Goal: Task Accomplishment & Management: Complete application form

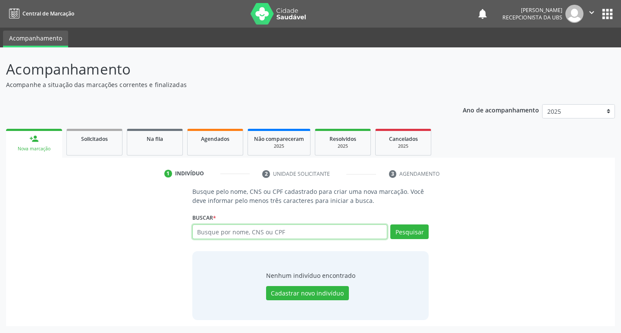
click at [227, 228] on input "text" at bounding box center [289, 232] width 195 height 15
type input "898000735968944"
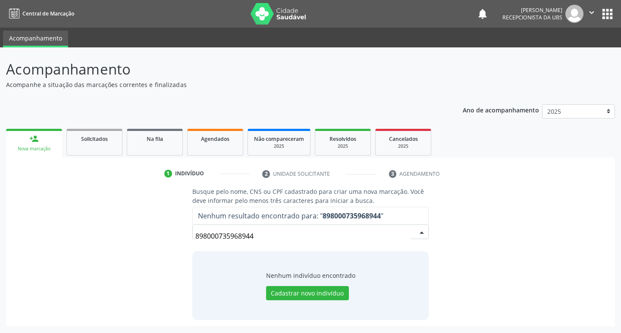
drag, startPoint x: 267, startPoint y: 240, endPoint x: 186, endPoint y: 251, distance: 81.0
click at [186, 251] on div "Busque pelo nome, CNS ou CPF cadastrado para criar uma nova marcação. Você deve…" at bounding box center [310, 253] width 249 height 133
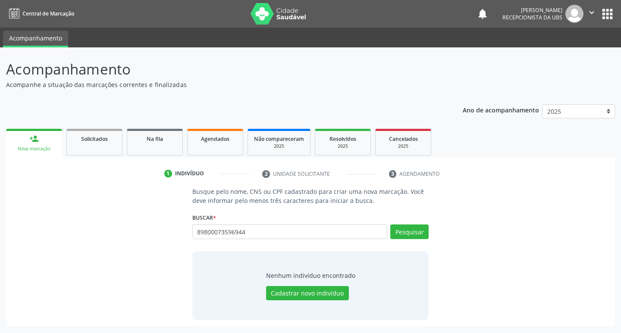
type input "89800073596944"
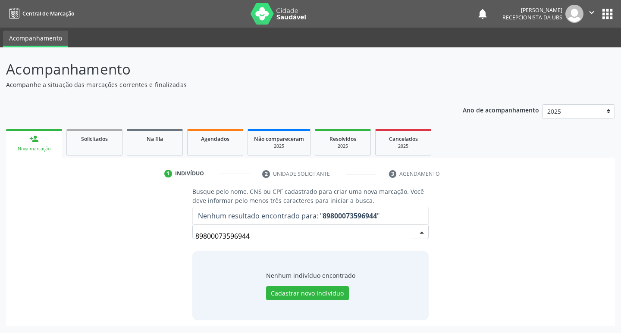
drag, startPoint x: 258, startPoint y: 242, endPoint x: 141, endPoint y: 241, distance: 117.7
click at [141, 241] on div "Busque pelo nome, CNS ou CPF cadastrado para criar uma nova marcação. Você deve…" at bounding box center [310, 253] width 597 height 133
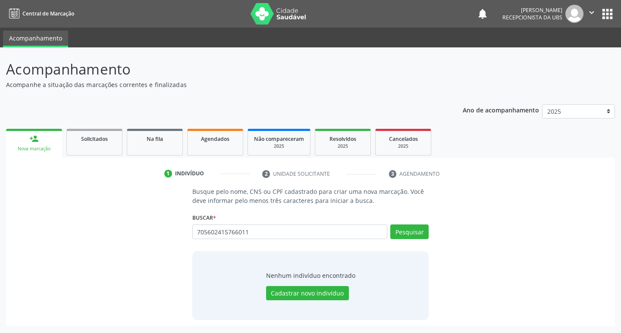
type input "705602415766011"
type input "7"
type input "702704682485460"
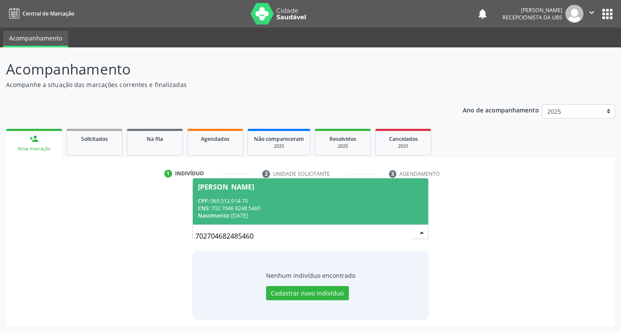
click at [246, 203] on div "CPF: 069.512.914-70" at bounding box center [311, 201] width 226 height 7
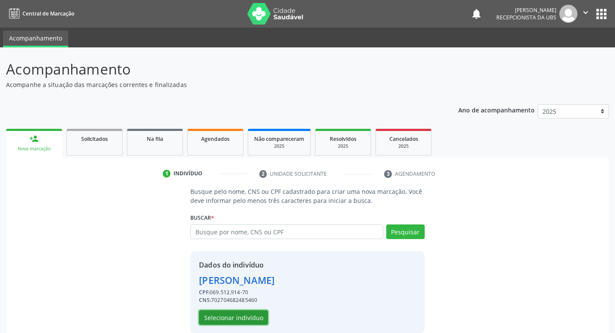
click at [234, 320] on button "Selecionar indivíduo" at bounding box center [233, 318] width 69 height 15
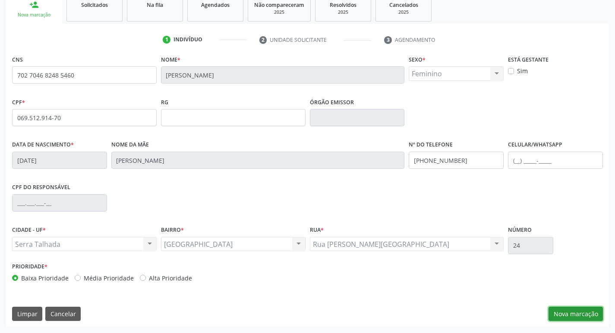
click at [569, 310] on button "Nova marcação" at bounding box center [575, 314] width 54 height 15
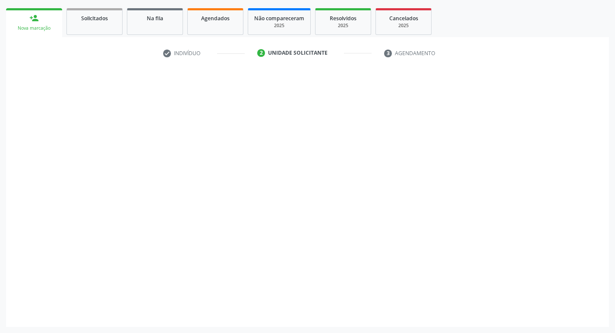
scroll to position [121, 0]
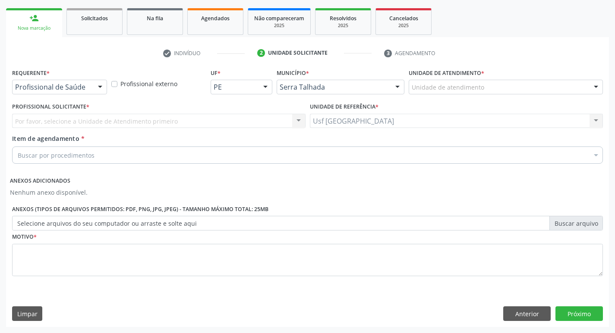
click at [87, 92] on div "Profissional de Saúde" at bounding box center [59, 87] width 95 height 15
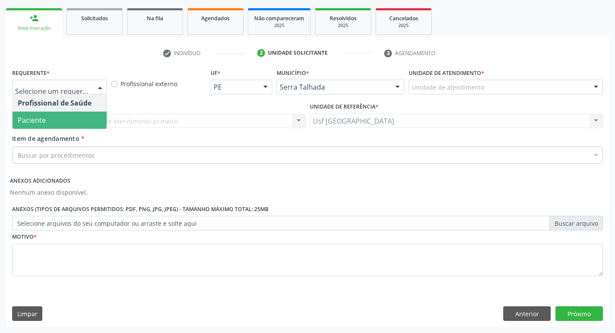
click at [82, 118] on span "Paciente" at bounding box center [60, 120] width 94 height 17
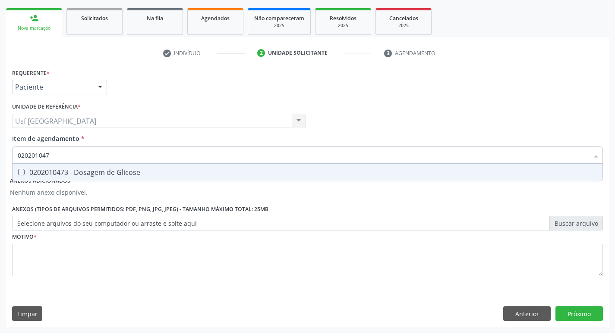
type input "0202010473"
click at [75, 172] on div "0202010473 - Dosagem de Glicose" at bounding box center [307, 172] width 579 height 7
checkbox Glicose "true"
drag, startPoint x: 60, startPoint y: 151, endPoint x: 0, endPoint y: 163, distance: 60.7
click at [0, 163] on div "Acompanhamento Acompanhe a situação das marcações correntes e finalizadas Relat…" at bounding box center [307, 130] width 615 height 407
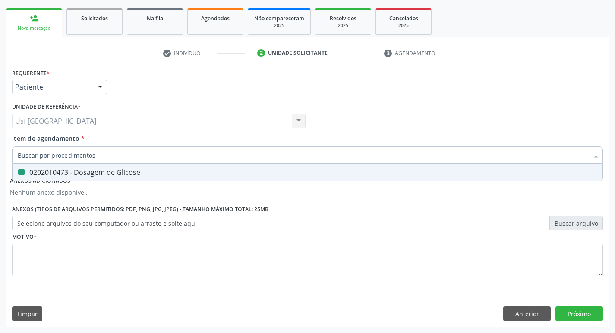
checkbox Glicose "false"
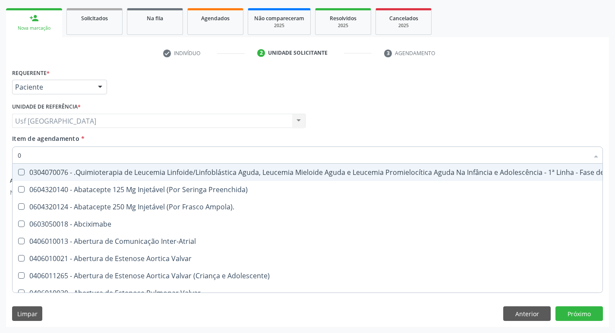
type input "02"
checkbox Coclear "true"
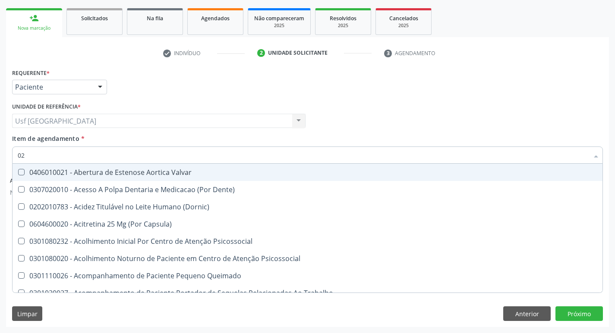
type input "020"
checkbox \(Qualitativo\) "true"
checkbox Glicose "false"
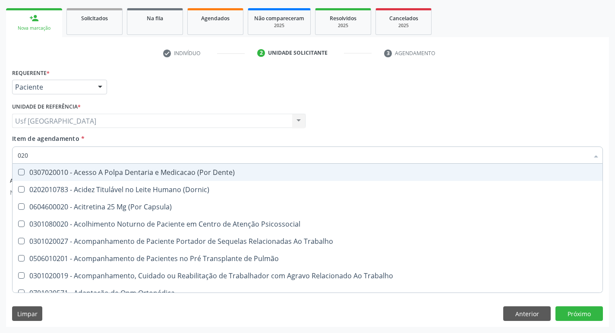
type input "0202"
checkbox Laser "true"
checkbox Glicose "false"
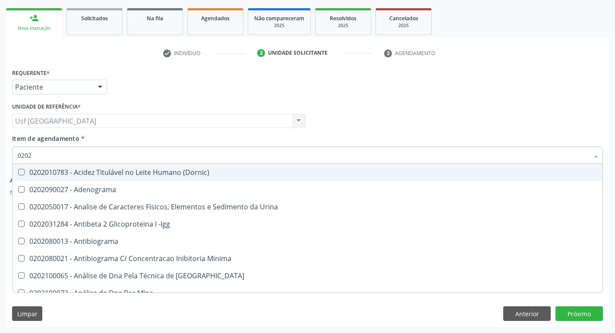
type input "02020"
checkbox Xi "true"
checkbox Glicose "false"
type input "020201"
checkbox T3 "true"
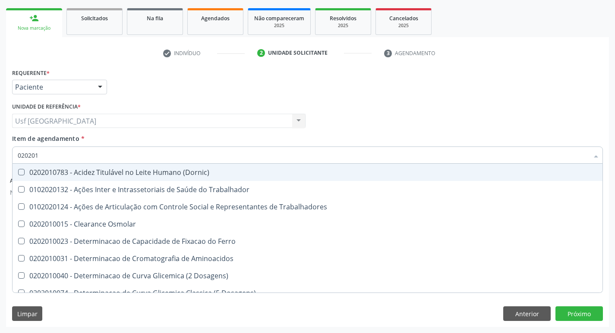
type input "0202010"
checkbox II "true"
checkbox Glicose "false"
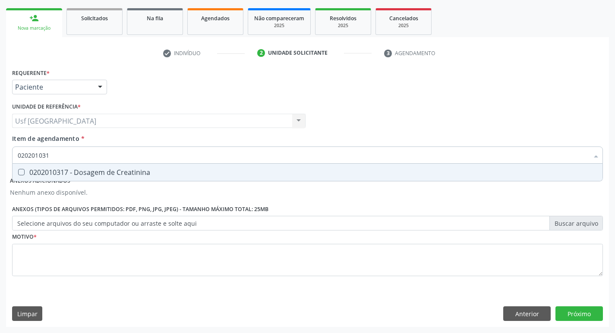
type input "0202010317"
click at [27, 164] on span "0202010317 - Dosagem de Creatinina" at bounding box center [308, 172] width 590 height 17
checkbox Creatinina "true"
type input "0"
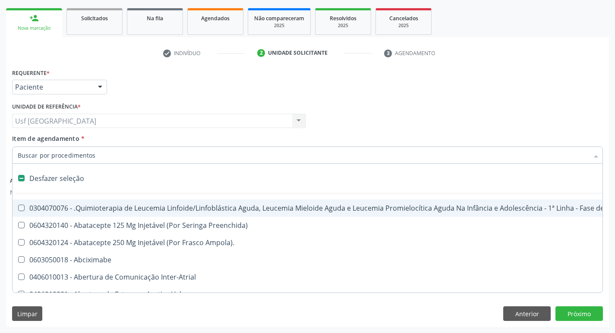
checkbox Manutenção "false"
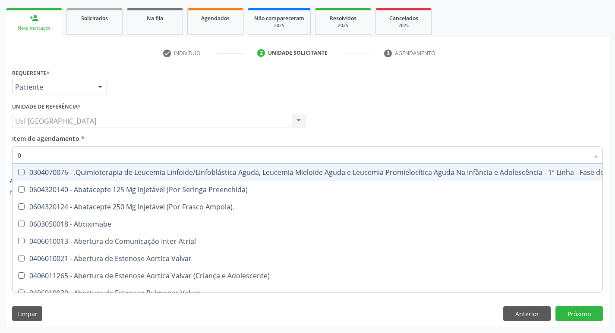
type input "02"
checkbox \(Liquido\) "true"
checkbox Coclear "true"
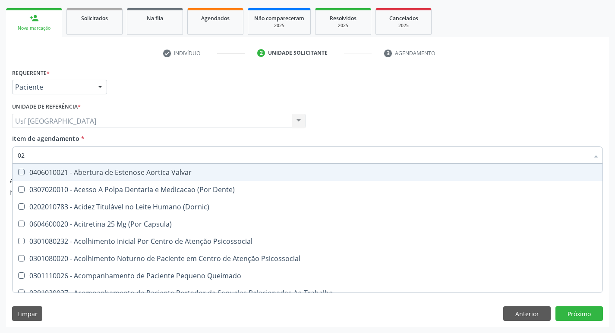
type input "020"
checkbox Complementar\) "true"
checkbox \(Qualitativo\) "true"
checkbox Creatinina "false"
checkbox Glicose "false"
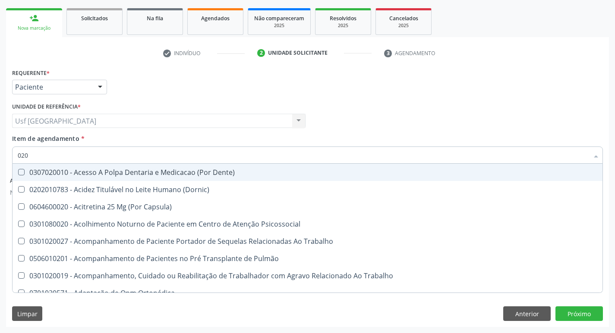
type input "0202"
checkbox Ossea "true"
checkbox Laser "true"
checkbox Creatinina "false"
checkbox Glicose "false"
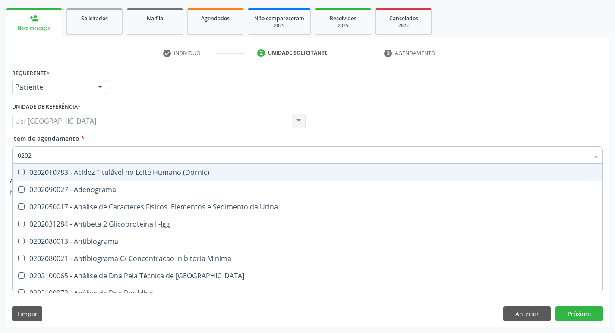
type input "02020"
checkbox Calcio "true"
checkbox Creatinina "false"
checkbox Xi "true"
checkbox Glicose "false"
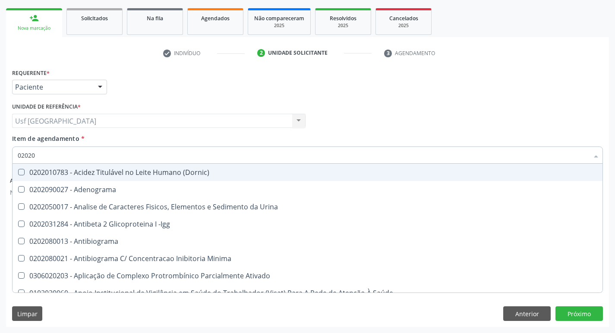
type input "020201"
checkbox Gestante "true"
checkbox T3 "true"
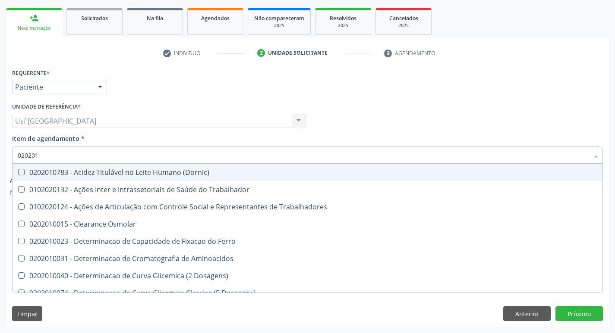
type input "0202010"
checkbox Ionizavel "true"
checkbox Creatinina "false"
checkbox II "true"
checkbox Glicose "false"
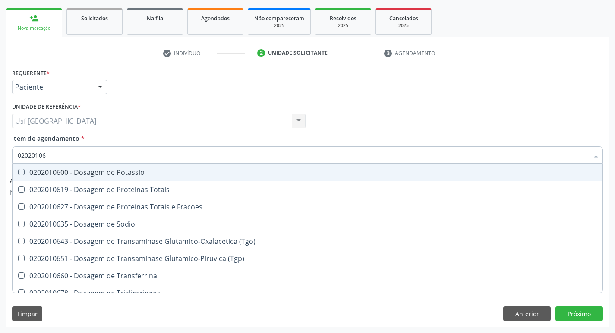
type input "020201069"
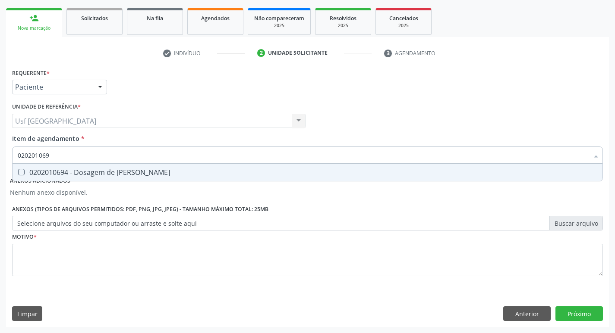
click at [27, 164] on span "0202010694 - Dosagem de [PERSON_NAME]" at bounding box center [308, 172] width 590 height 17
checkbox Ureia "true"
type input "02020106"
checkbox Ureia "false"
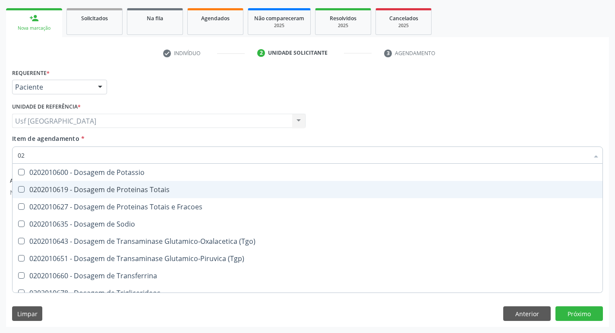
type input "0"
checkbox Ureia "false"
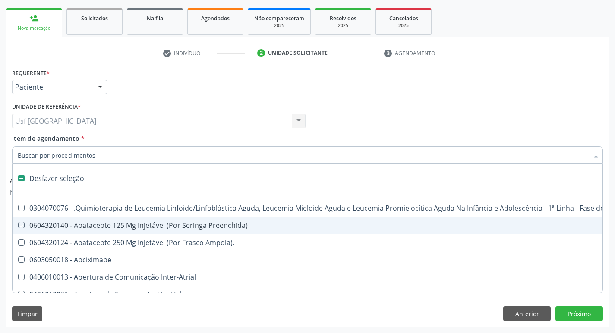
click at [91, 137] on div "Item de agendamento * Desfazer seleção 0304070076 - .Quimioterapia de Leucemia …" at bounding box center [307, 147] width 590 height 27
click at [108, 144] on div "Item de agendamento * Desfazer seleção 0304070076 - .Quimioterapia de Leucemia …" at bounding box center [307, 147] width 590 height 27
checkbox Preenchida\) "true"
checkbox Ampola\)\ "true"
checkbox Abciximabe "true"
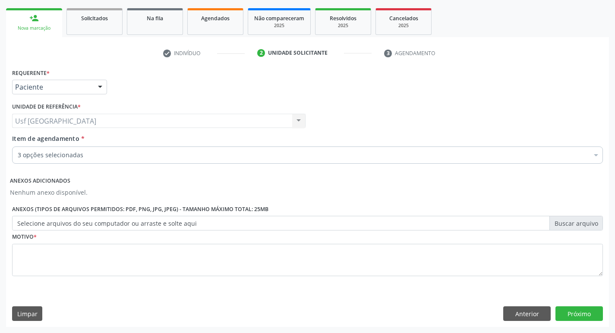
click at [113, 140] on div "Item de agendamento * 3 opções selecionadas Desfazer seleção Selecionados 02020…" at bounding box center [307, 147] width 590 height 27
click at [93, 160] on div "3 opções selecionadas" at bounding box center [307, 155] width 590 height 17
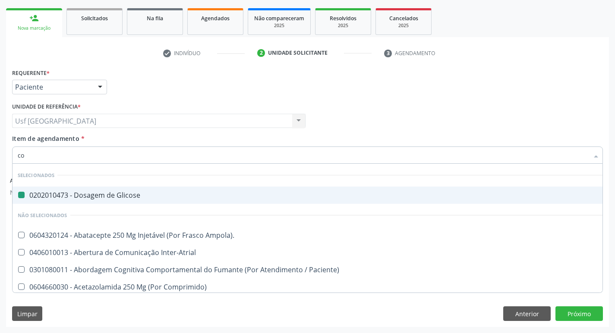
type input "col"
checkbox Glicose "false"
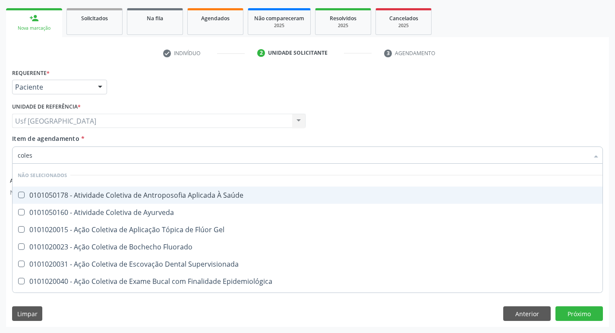
type input "colest"
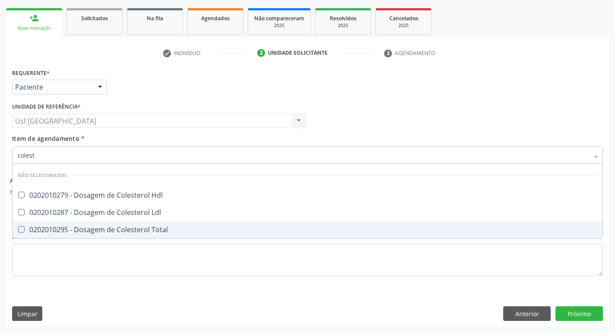
click at [147, 232] on div "0202010295 - Dosagem de Colesterol Total" at bounding box center [307, 229] width 579 height 7
checkbox Total "true"
type input "c"
checkbox Hdl "true"
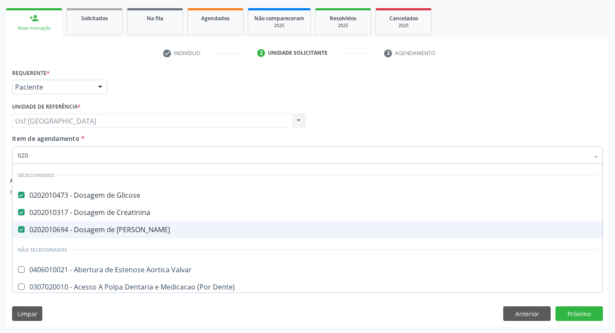
type input "0202"
checkbox Sistêmicas "true"
type input "02020"
checkbox Barbituratos "true"
checkbox Total "false"
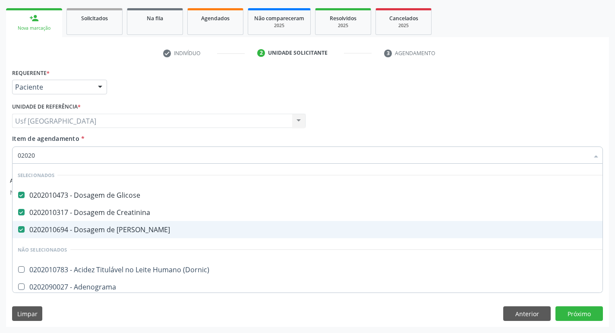
type input "020201"
checkbox Parceria\) "true"
type input "0202010"
checkbox Fracoes "true"
checkbox Total "false"
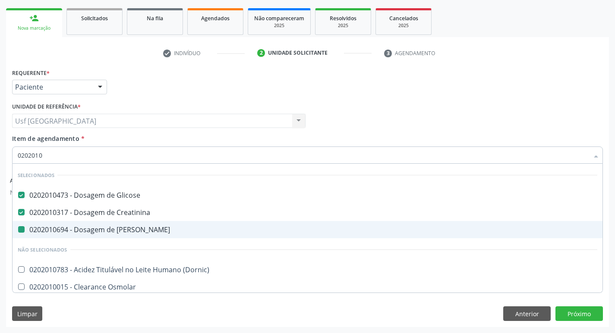
type input "02020106"
checkbox Ureia "false"
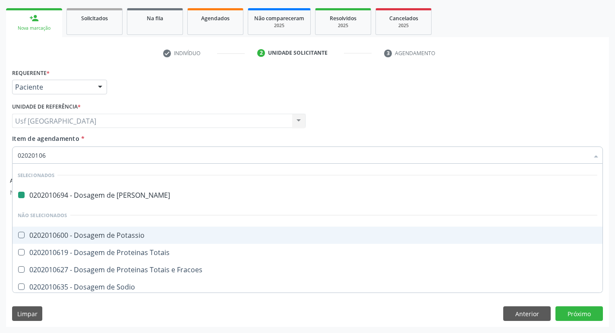
type input "020201064"
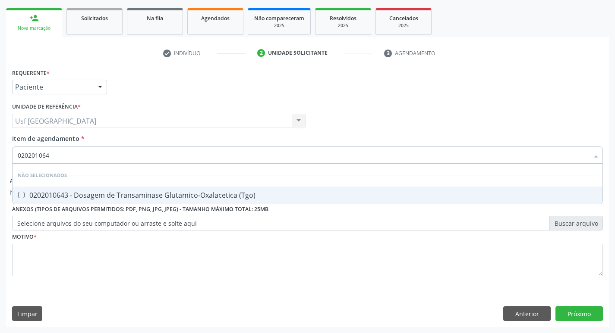
click at [138, 196] on div "0202010643 - Dosagem de Transaminase Glutamico-Oxalacetica (Tgo)" at bounding box center [307, 195] width 579 height 7
checkbox \(Tgo\) "true"
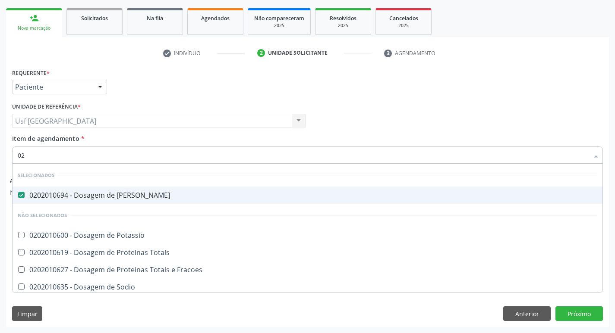
type input "0"
checkbox Potassio "true"
checkbox \(Tgo\) "false"
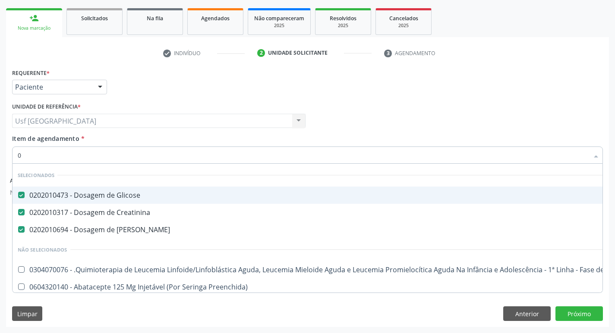
type input "02"
checkbox Antibiotico "true"
checkbox Comprimido\) "true"
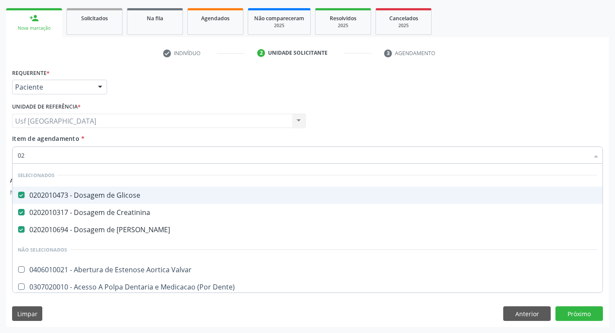
type input "020"
checkbox Congênita "true"
checkbox Pescoço "true"
checkbox Total "false"
checkbox \(Tgo\) "false"
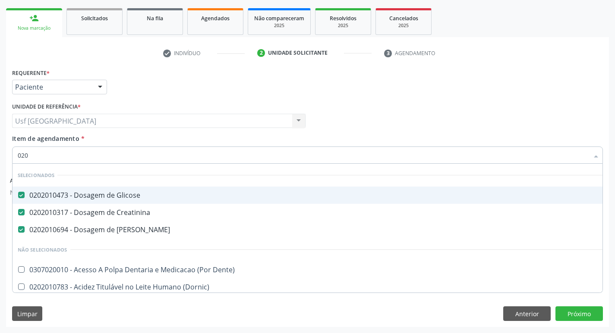
type input "0202"
checkbox Fragmento "true"
checkbox Pancreas "true"
checkbox Total "false"
type input "02020"
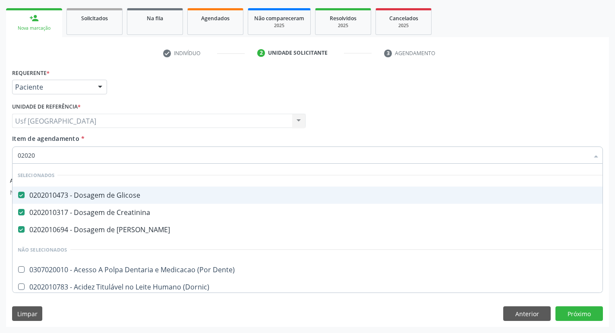
checkbox Tireoide "true"
checkbox Fragmento "false"
checkbox Gastrico "true"
checkbox Pancreas "false"
type input "020200"
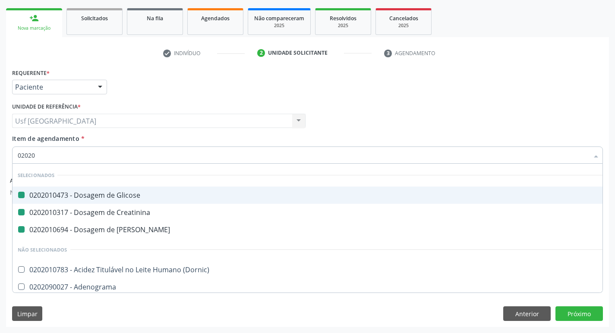
checkbox Glicose "false"
checkbox Ureia "false"
checkbox Creatinina "false"
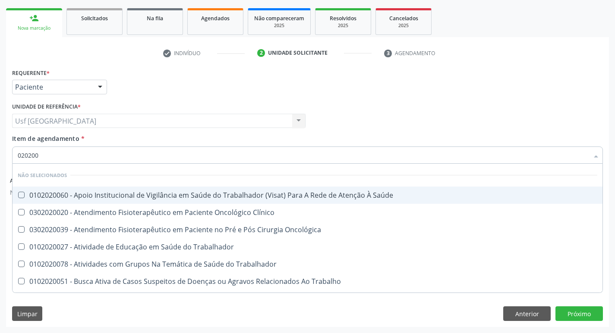
type input "02020"
checkbox Saúde "true"
checkbox Oncológica "true"
checkbox Clínico "true"
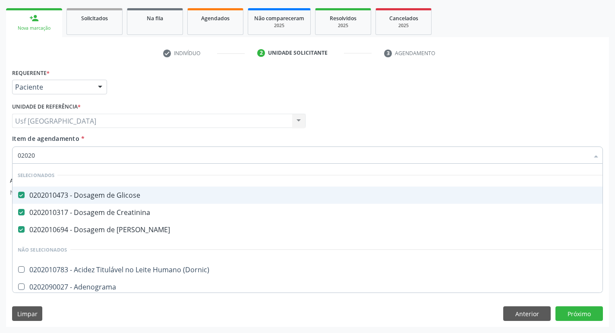
type input "020201"
checkbox Parceria\) "true"
checkbox 17-Alfa-Hidroxiprogesterona "true"
type input "0202010"
checkbox Fracoes "true"
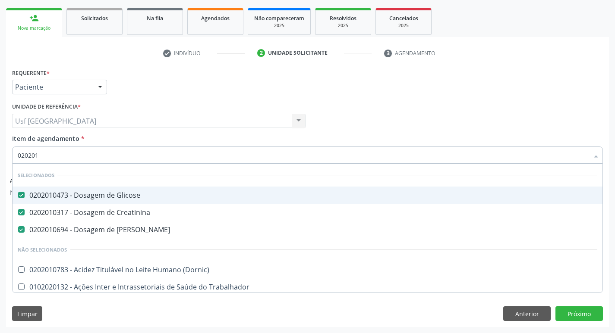
checkbox Total "false"
checkbox Leucino-Aminopeptidase "true"
checkbox \(Tgo\) "false"
type input "02020106"
checkbox Ureia "false"
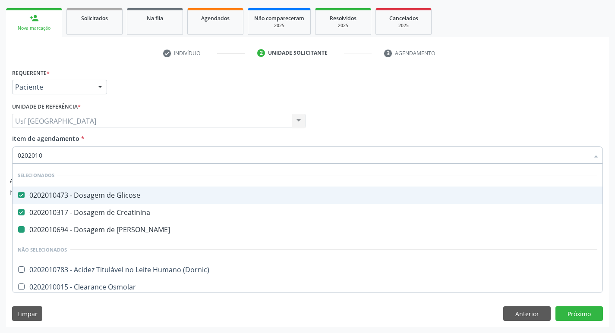
checkbox Ferro "true"
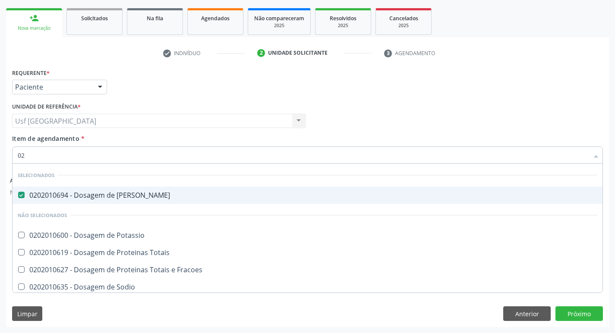
type input "0"
checkbox Potassio "true"
checkbox \(Tgo\) "false"
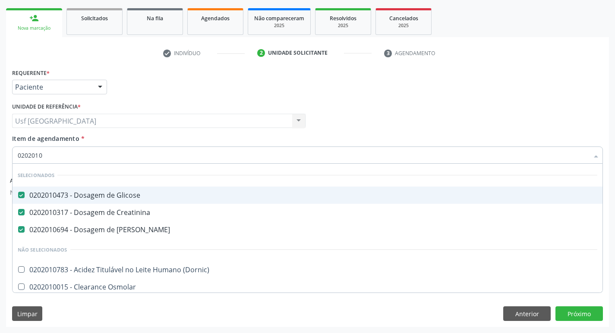
type input "02020106"
checkbox Ureia "false"
checkbox Ferro "true"
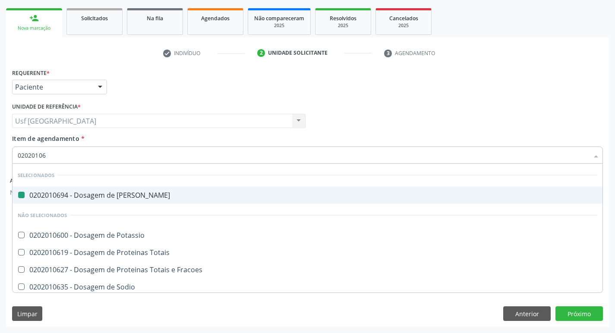
type input "020201065"
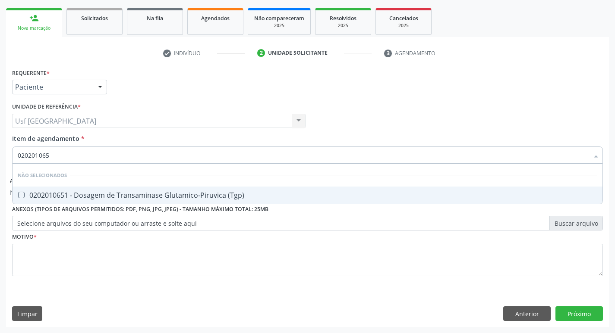
click at [139, 195] on div "0202010651 - Dosagem de Transaminase Glutamico-Piruvica (Tgp)" at bounding box center [307, 195] width 579 height 7
checkbox \(Tgp\) "true"
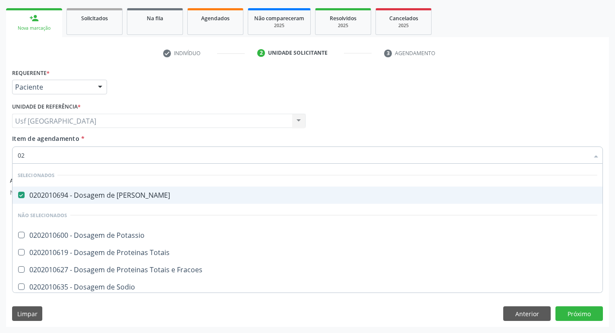
type input "0"
checkbox Potassio "true"
checkbox \(Tgo\) "false"
checkbox \(Tgp\) "false"
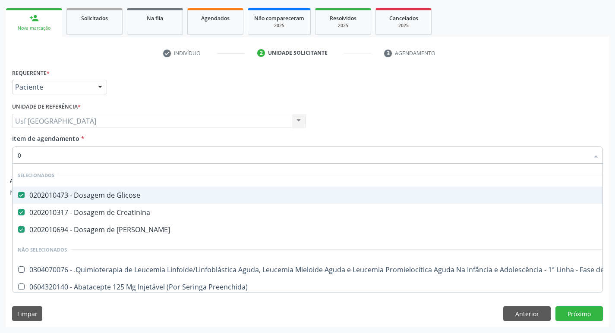
type input "02"
checkbox Antibiotico "true"
checkbox Comprimido\) "true"
checkbox Ml\) "true"
type input "020"
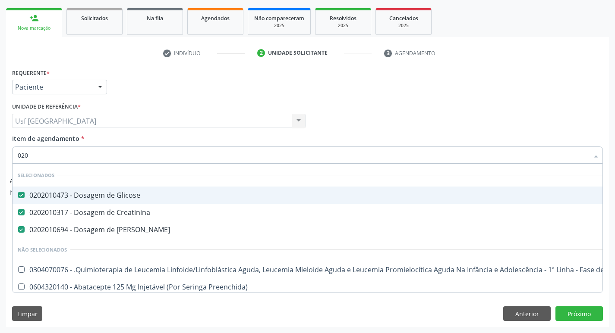
checkbox Ml\) "true"
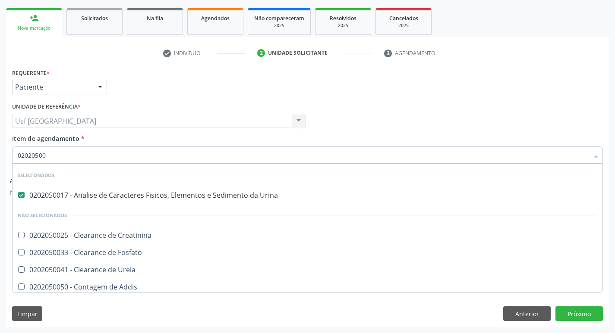
scroll to position [72, 0]
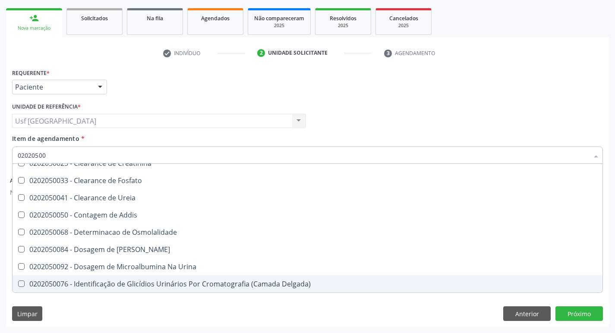
type input "020205004"
checkbox Urina "false"
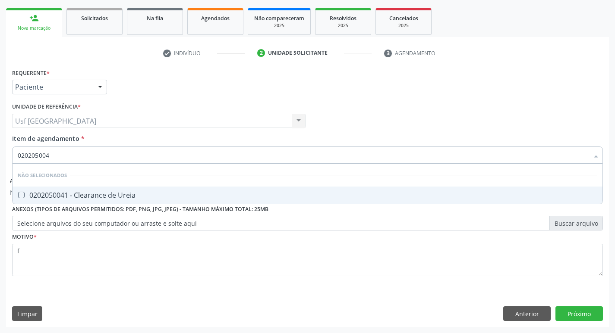
scroll to position [0, 0]
type input "02020500"
checkbox Ureia "true"
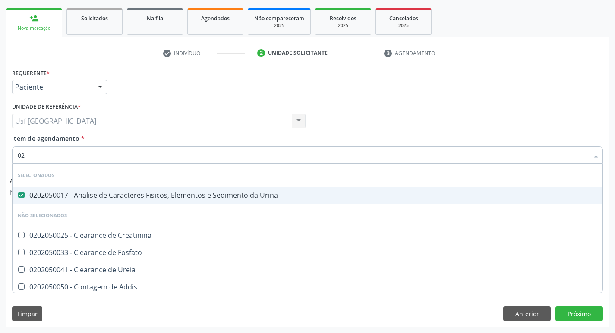
type input "0"
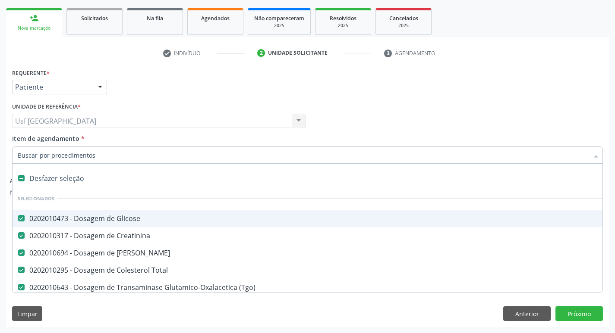
checkbox Total "true"
checkbox \(Tgo\) "true"
checkbox \(Tgp\) "true"
checkbox Triglicerideos "true"
checkbox Glicosilada "true"
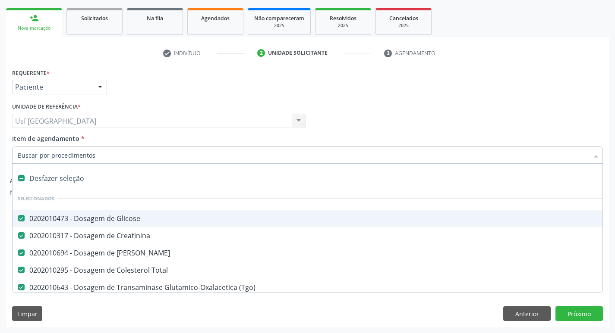
checkbox Completo "true"
checkbox Hdl "true"
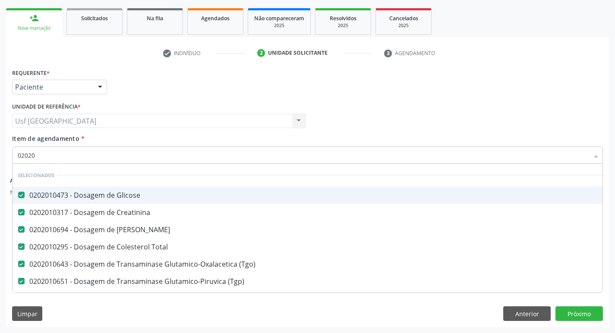
type input "020205"
checkbox Total "false"
checkbox \(Tgo\) "false"
checkbox \(Tgp\) "false"
checkbox Triglicerideos "false"
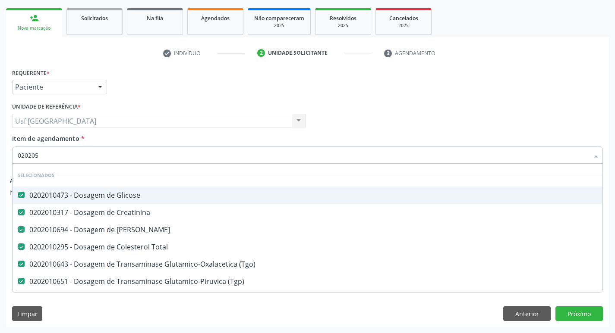
checkbox Glicosilada "false"
checkbox Completo "false"
checkbox Hdl "false"
checkbox Ldl "false"
checkbox Urina "false"
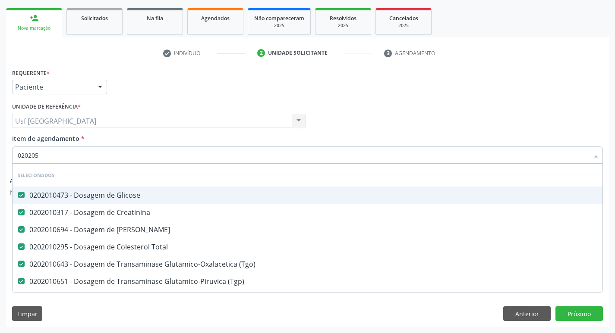
checkbox Livre\) "false"
checkbox Horas\) "false"
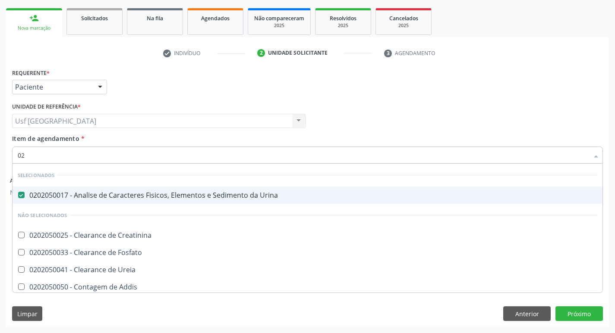
type input "0"
checkbox Fosfato "true"
checkbox Ureia "true"
checkbox Addis "true"
checkbox Osmolalidade "true"
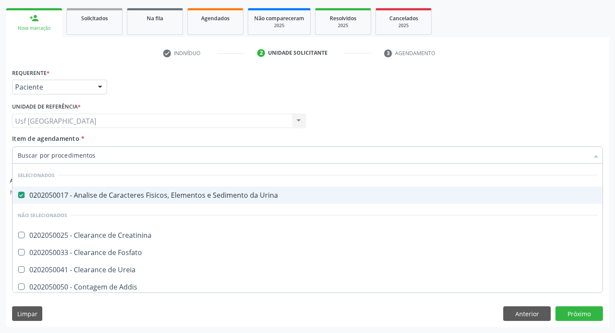
checkbox Citrato "true"
checkbox Urina "true"
checkbox Delgada\) "true"
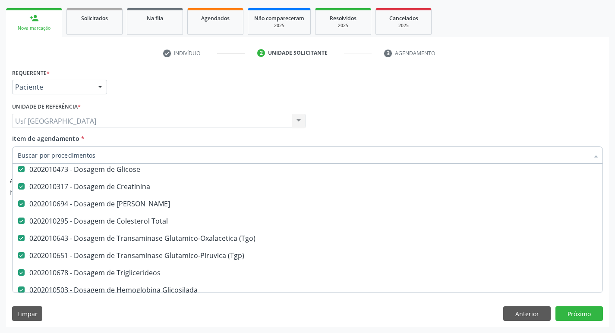
scroll to position [36, 0]
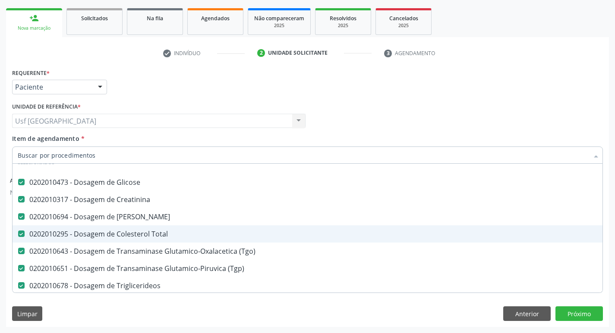
click at [162, 160] on input "Item de agendamento *" at bounding box center [303, 155] width 571 height 17
type input "020206"
checkbox Total "false"
checkbox \(Tgo\) "false"
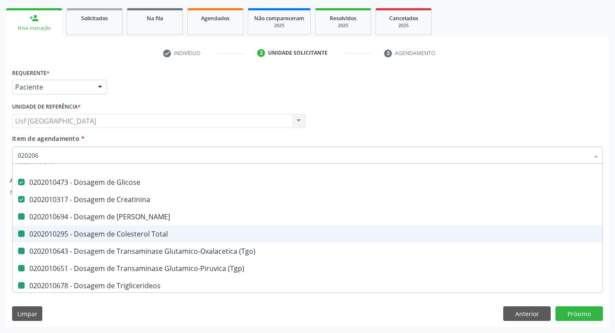
checkbox \(Tgp\) "false"
checkbox Triglicerideos "false"
checkbox Glicosilada "false"
checkbox Completo "false"
checkbox Hdl "false"
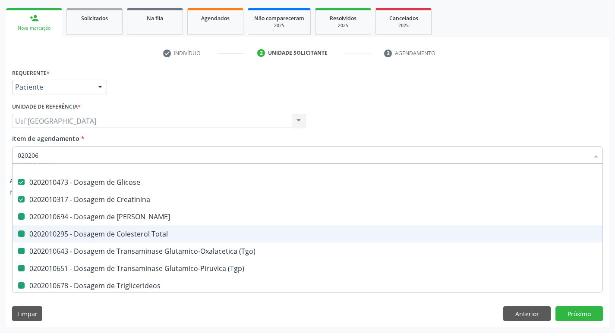
checkbox Ldl "false"
checkbox Urina "false"
checkbox Livre\) "false"
checkbox Horas\) "false"
checkbox Ureia "false"
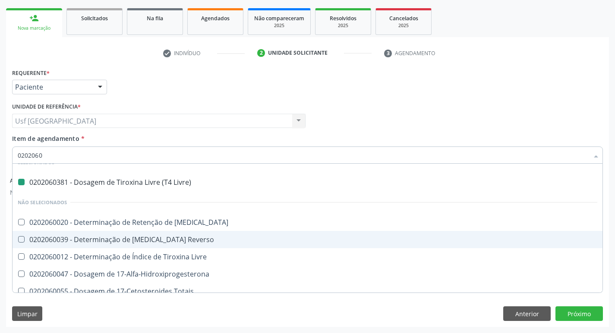
type input "02020602"
checkbox Livre\) "false"
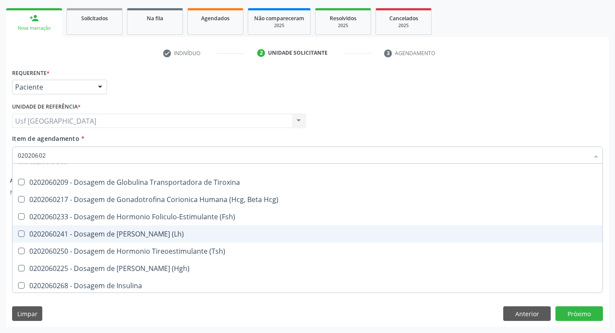
type input "020206025"
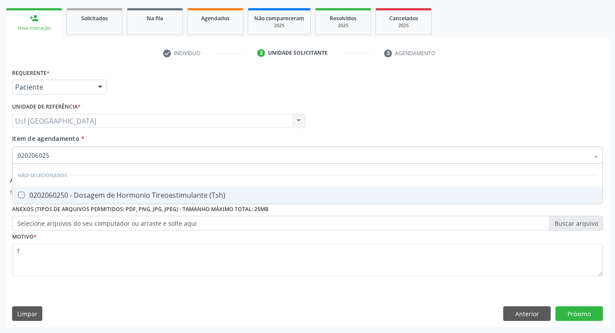
scroll to position [0, 0]
click at [163, 195] on div "0202060250 - Dosagem de Hormonio Tireoestimulante (Tsh)" at bounding box center [307, 195] width 579 height 7
checkbox \(Tsh\) "true"
type input "02020602"
checkbox \(Tsh\) "false"
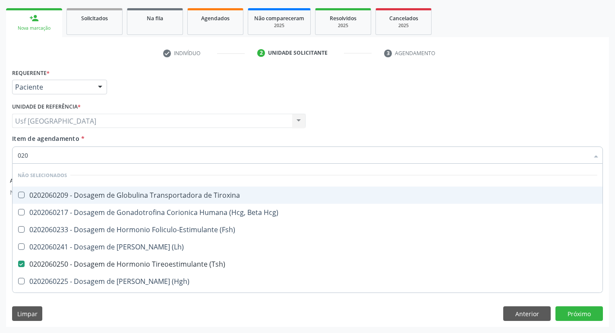
type input "02"
checkbox Tiroxina "true"
checkbox \(Fsh\) "true"
checkbox \(Lh\) "true"
checkbox \(Tsh\) "true"
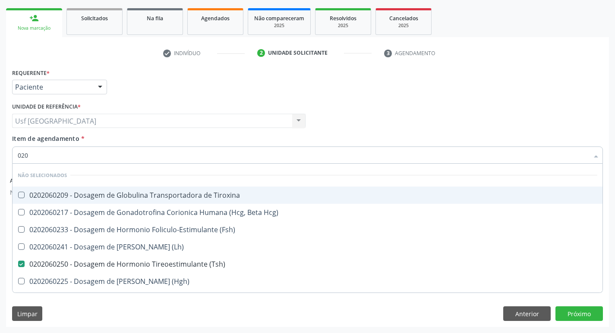
checkbox \(Hgh\) "true"
checkbox Insulina "true"
checkbox Paratormonio "true"
checkbox C "true"
checkbox Progesterona "true"
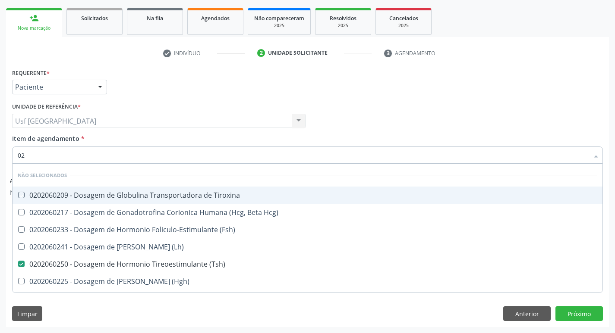
type input "0"
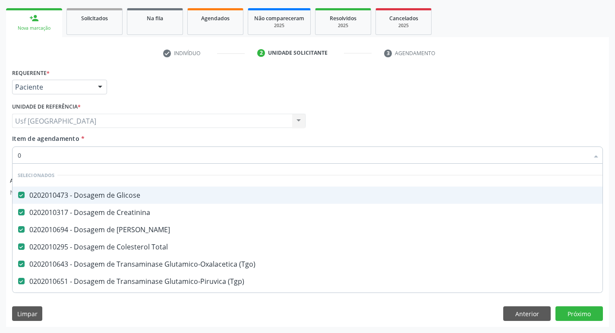
type input "02"
checkbox Dentística "true"
type input "020"
checkbox Dosagens\) "true"
checkbox \(Tsh\) "false"
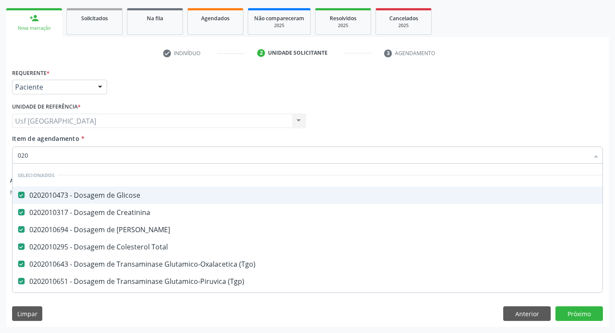
type input "0202"
checkbox Venosa "true"
type input "02020"
checkbox Total "true"
checkbox \(Tsh\) "false"
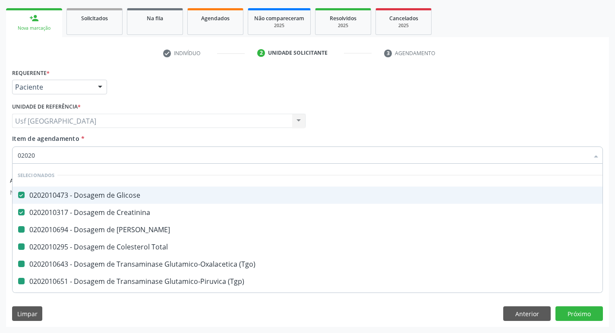
type input "020206"
checkbox Ureia "false"
checkbox Total "false"
checkbox \(Tgo\) "false"
checkbox \(Tgp\) "false"
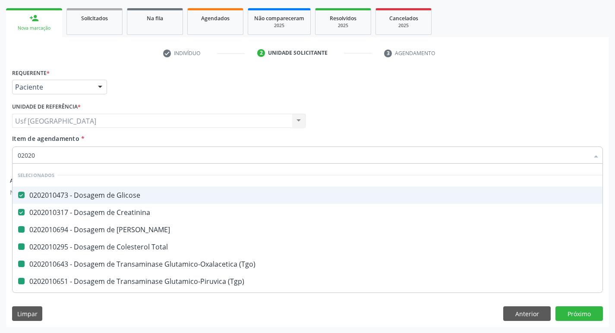
checkbox Triglicerideos "false"
checkbox Glicosilada "false"
checkbox Completo "false"
checkbox Hdl "false"
checkbox Ldl "false"
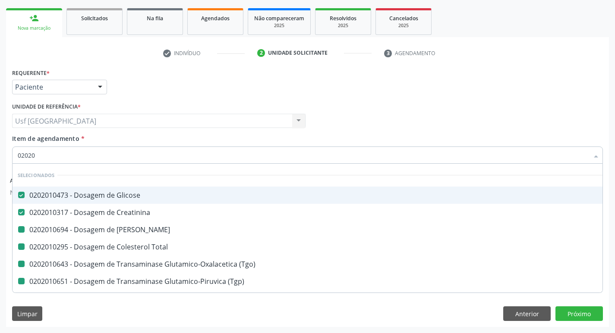
checkbox Urina "false"
checkbox Livre\) "false"
checkbox Horas\) "false"
checkbox Trabalhador "true"
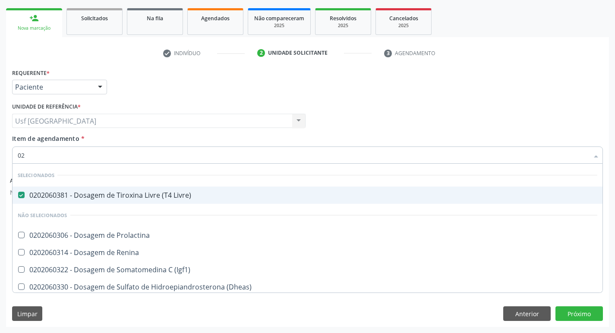
type input "0"
checkbox Prolactina "true"
checkbox Renina "true"
checkbox \(Igf1\) "true"
checkbox \(Dheas\) "true"
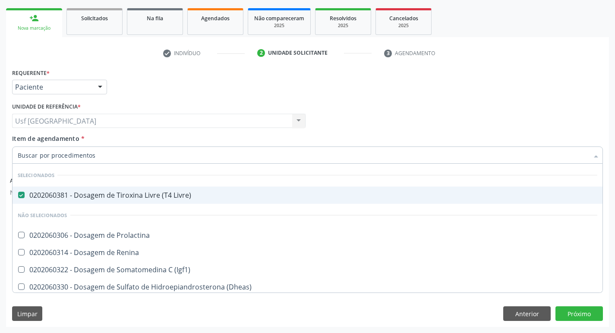
checkbox Testosterona "true"
checkbox Livre "true"
checkbox Tireoglobulina "true"
checkbox \(T4\) "true"
checkbox \(T3\) "true"
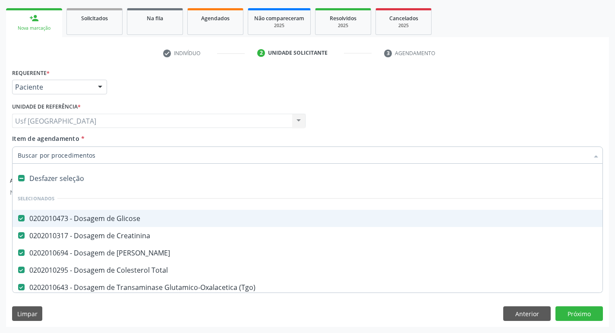
click at [361, 106] on div "Profissional Solicitante Por favor, selecione a Unidade de Atendimento primeiro…" at bounding box center [307, 117] width 595 height 34
checkbox Potassio "true"
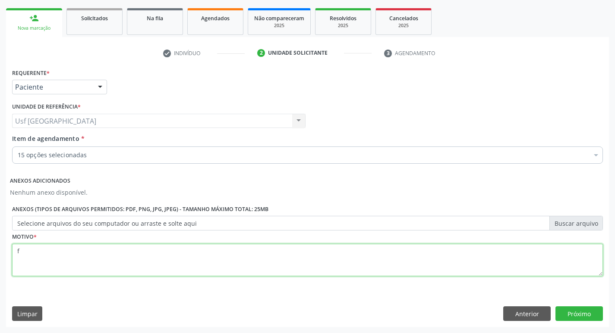
click at [292, 276] on textarea "f" at bounding box center [307, 260] width 590 height 33
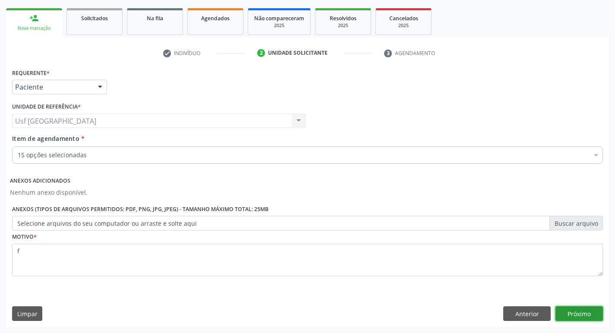
click at [600, 316] on button "Próximo" at bounding box center [578, 314] width 47 height 15
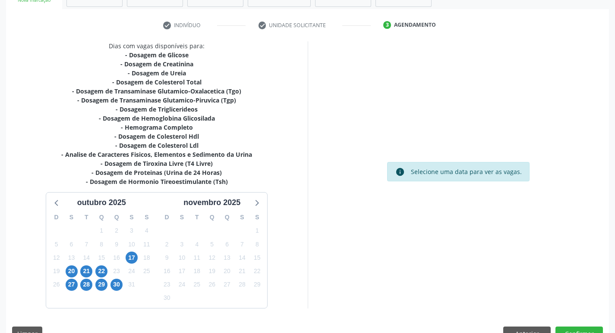
scroll to position [164, 0]
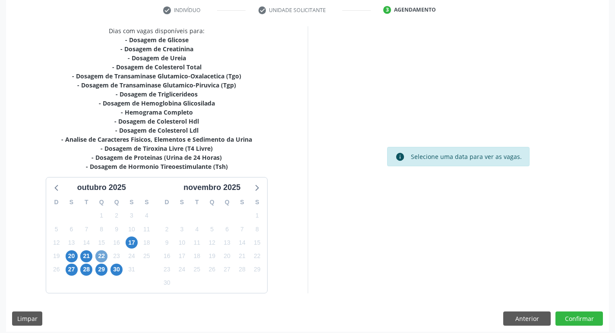
click at [100, 259] on span "22" at bounding box center [101, 257] width 12 height 12
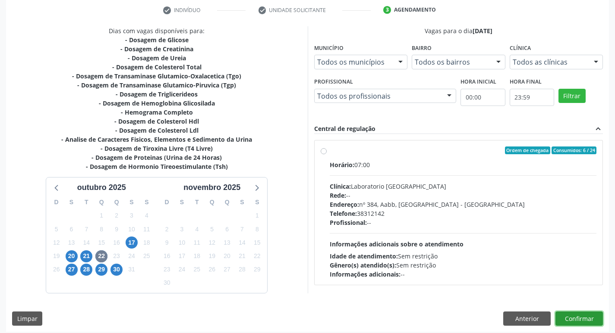
click at [573, 317] on button "Confirmar" at bounding box center [578, 319] width 47 height 15
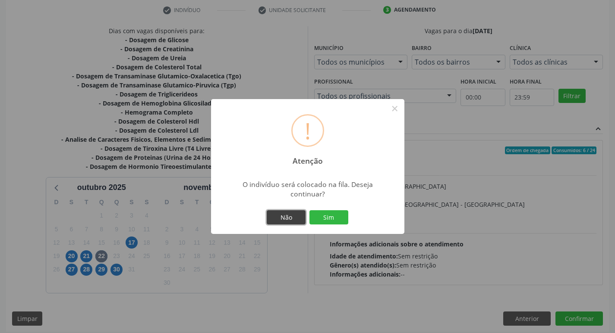
click at [279, 220] on button "Não" at bounding box center [286, 217] width 39 height 15
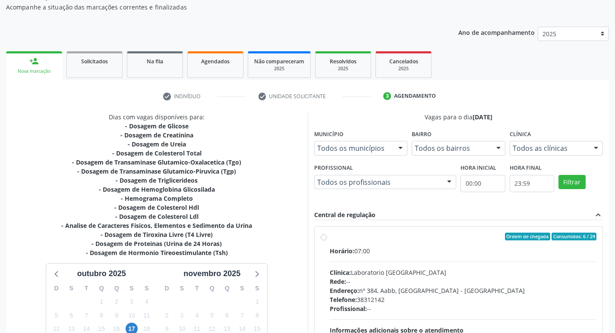
scroll to position [169, 0]
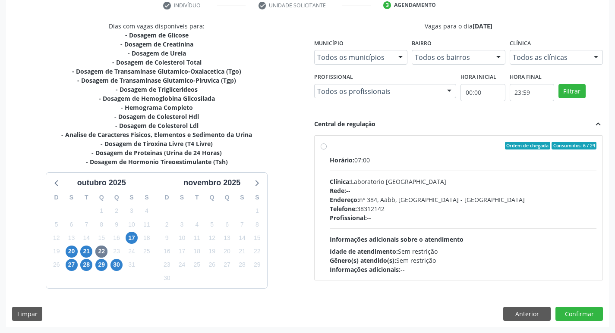
click at [79, 252] on div "21" at bounding box center [86, 251] width 15 height 13
click at [85, 251] on span "21" at bounding box center [86, 252] width 12 height 12
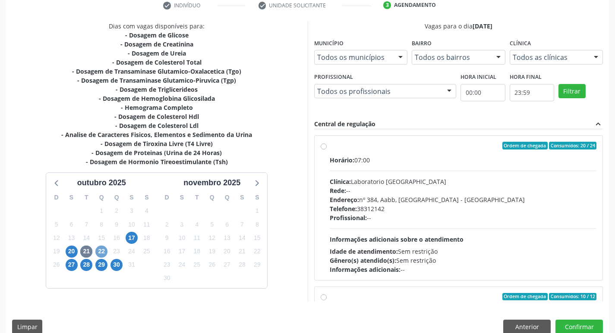
click at [104, 252] on span "22" at bounding box center [101, 252] width 12 height 12
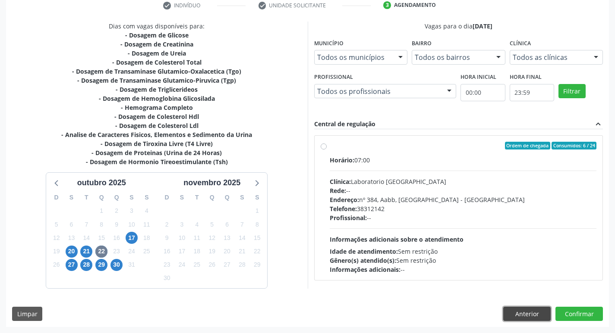
click at [523, 317] on button "Anterior" at bounding box center [526, 314] width 47 height 15
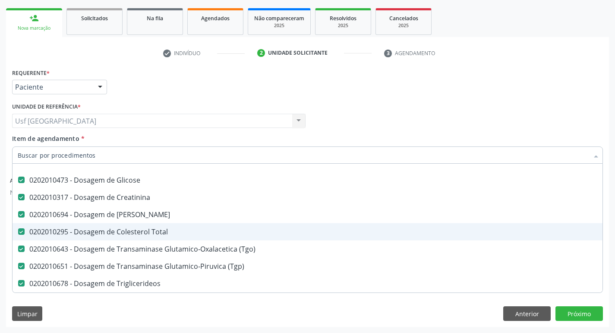
scroll to position [0, 0]
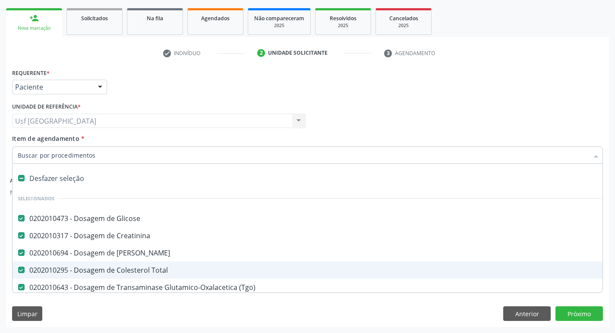
click at [357, 145] on div "Item de agendamento * Desfazer seleção Selecionados 0202010473 - Dosagem de Gli…" at bounding box center [307, 147] width 590 height 27
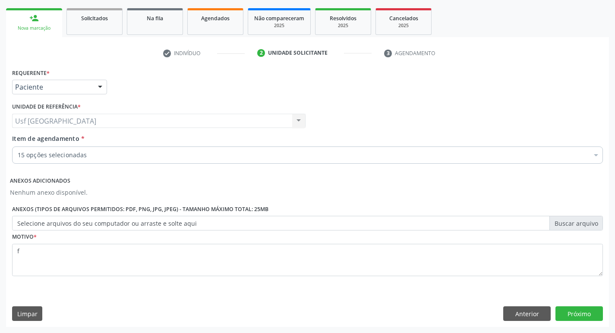
click at [365, 135] on div "Item de agendamento * 15 opções selecionadas Desfazer seleção Selecionados 0202…" at bounding box center [307, 147] width 590 height 27
click at [596, 320] on button "Próximo" at bounding box center [578, 314] width 47 height 15
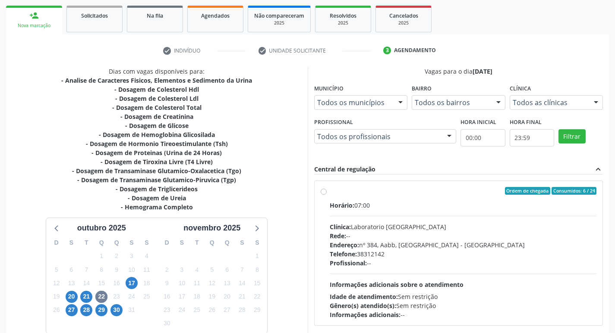
scroll to position [169, 0]
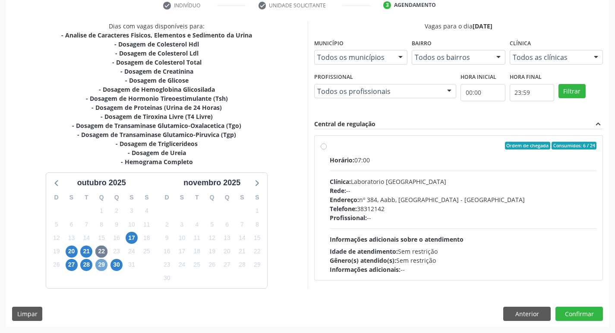
click at [104, 266] on span "29" at bounding box center [101, 265] width 12 height 12
click at [531, 311] on button "Anterior" at bounding box center [526, 314] width 47 height 15
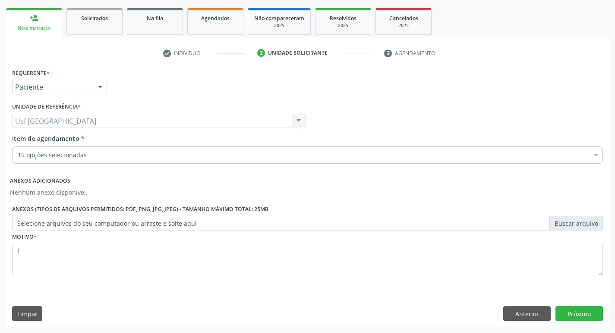
scroll to position [121, 0]
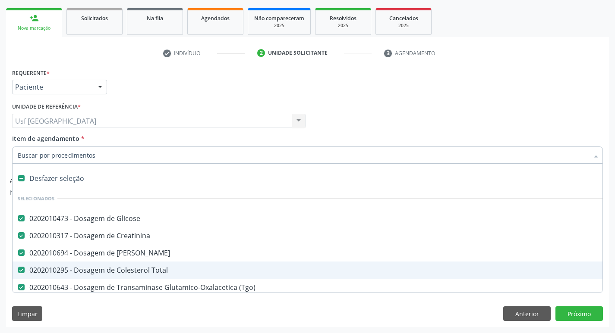
click at [422, 96] on div "Requerente * Paciente Profissional de Saúde Paciente Nenhum resultado encontrad…" at bounding box center [307, 83] width 595 height 34
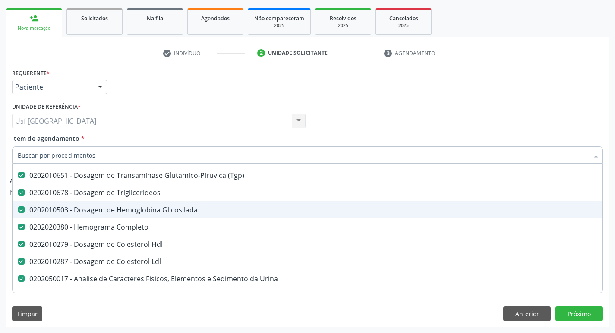
scroll to position [216, 0]
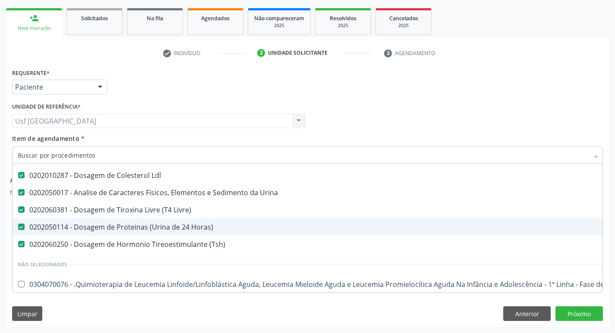
click at [420, 119] on div "Profissional Solicitante Por favor, selecione a Unidade de Atendimento primeiro…" at bounding box center [307, 117] width 595 height 34
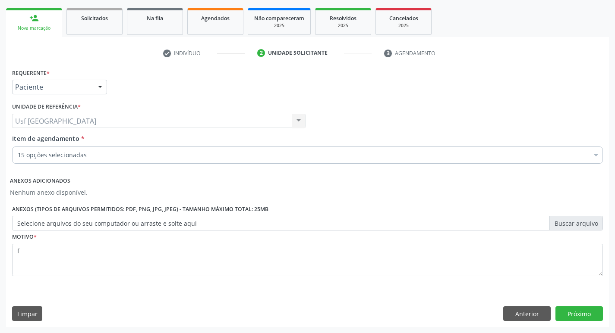
scroll to position [0, 0]
click at [568, 320] on button "Próximo" at bounding box center [578, 314] width 47 height 15
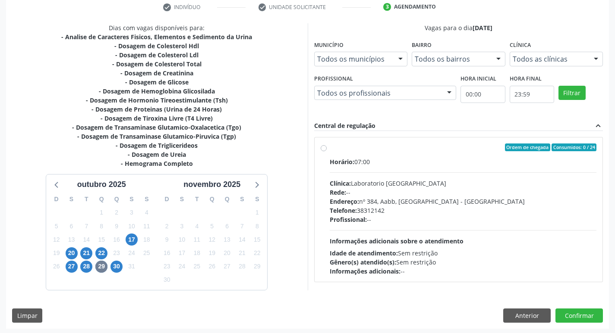
scroll to position [169, 0]
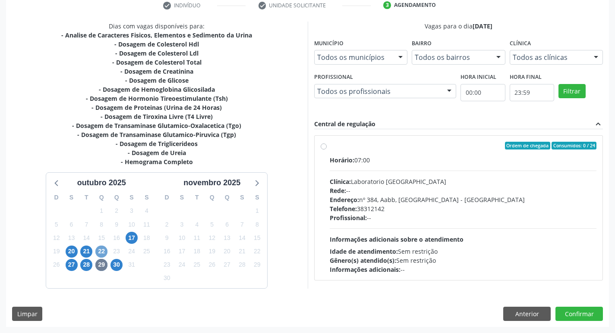
click at [104, 256] on span "22" at bounding box center [101, 252] width 12 height 12
click at [506, 314] on button "Anterior" at bounding box center [526, 314] width 47 height 15
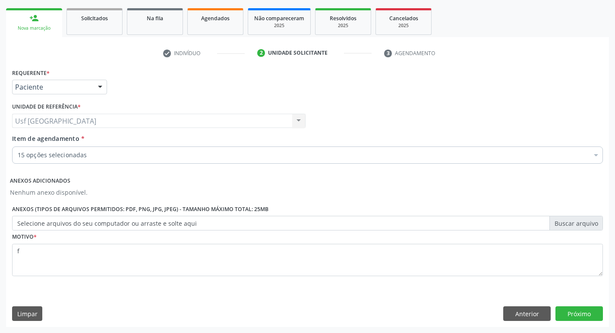
scroll to position [121, 0]
click at [565, 309] on button "Próximo" at bounding box center [578, 314] width 47 height 15
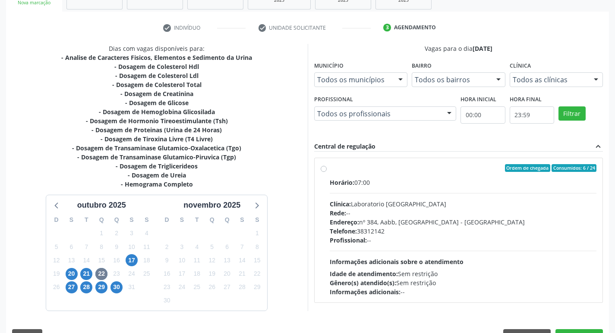
scroll to position [169, 0]
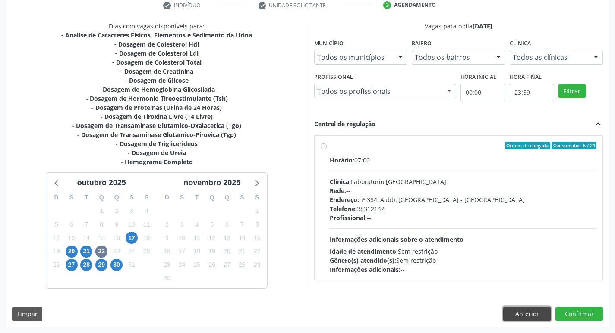
click at [524, 312] on button "Anterior" at bounding box center [526, 314] width 47 height 15
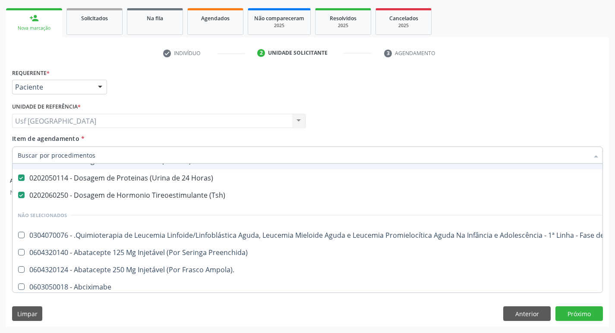
scroll to position [345, 0]
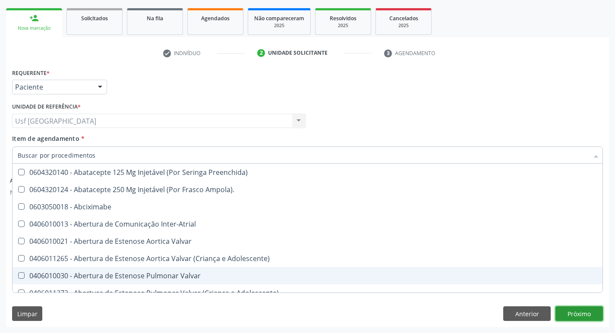
click at [559, 317] on button "Próximo" at bounding box center [578, 314] width 47 height 15
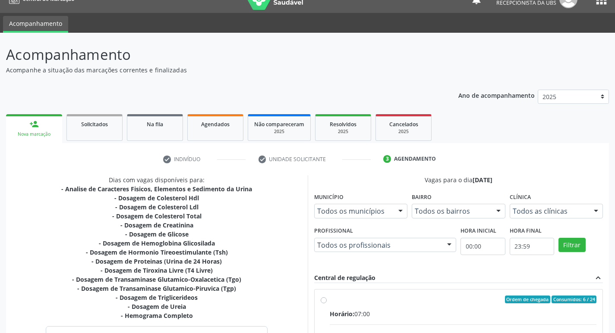
scroll to position [169, 0]
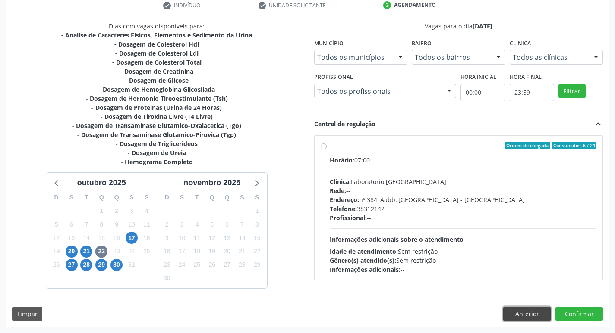
click at [527, 315] on button "Anterior" at bounding box center [526, 314] width 47 height 15
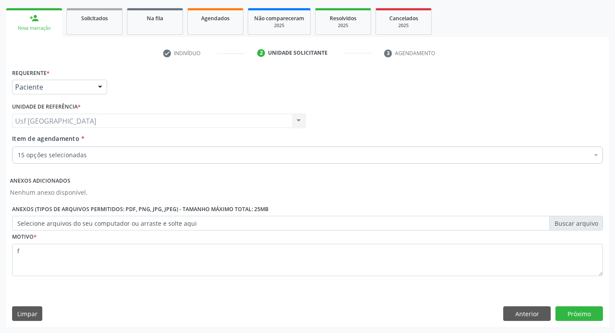
scroll to position [121, 0]
click at [537, 305] on div "Requerente * Paciente Profissional de Saúde Paciente Nenhum resultado encontrad…" at bounding box center [307, 196] width 602 height 260
click at [537, 308] on button "Anterior" at bounding box center [526, 314] width 47 height 15
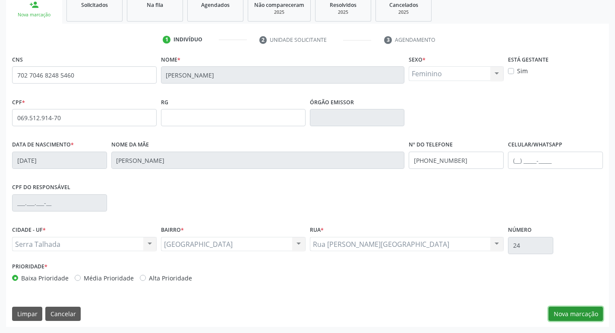
click at [560, 310] on button "Nova marcação" at bounding box center [575, 314] width 54 height 15
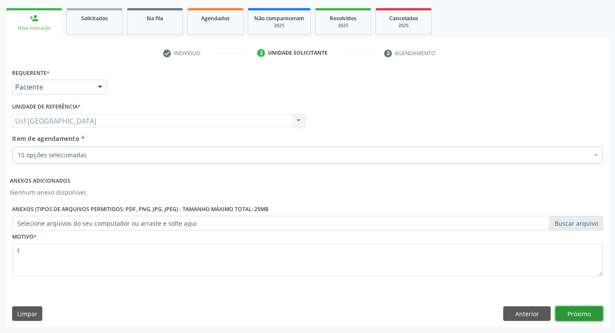
click at [560, 310] on button "Próximo" at bounding box center [578, 314] width 47 height 15
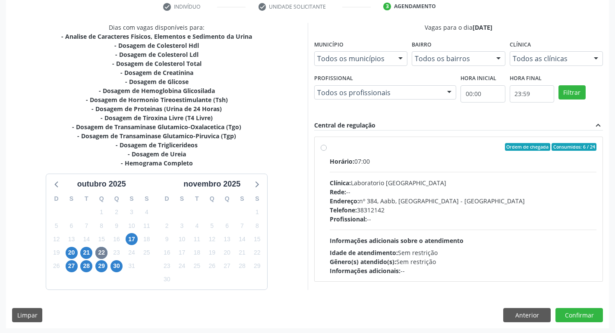
scroll to position [169, 0]
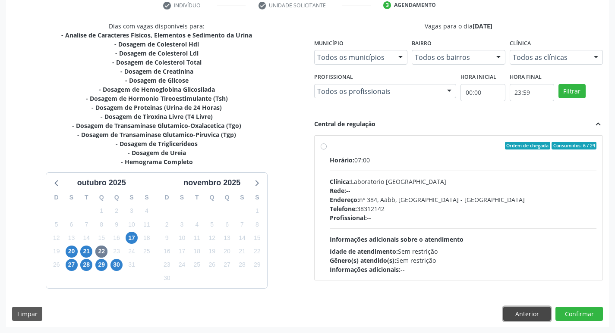
click at [521, 321] on button "Anterior" at bounding box center [526, 314] width 47 height 15
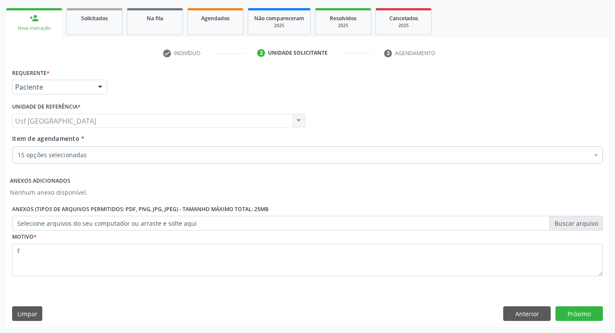
scroll to position [121, 0]
click at [576, 313] on button "Próximo" at bounding box center [578, 314] width 47 height 15
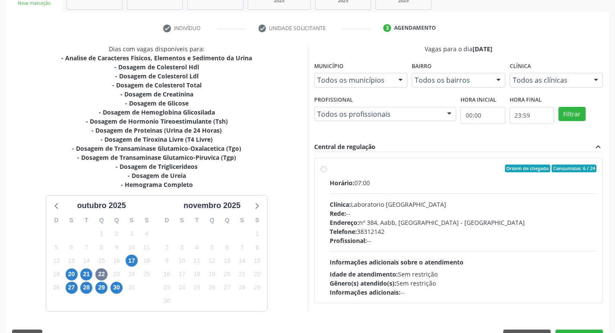
scroll to position [169, 0]
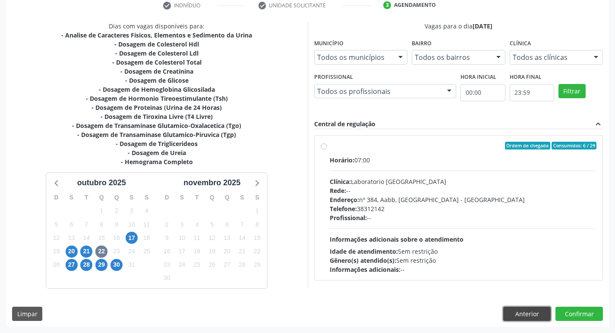
click at [537, 317] on button "Anterior" at bounding box center [526, 314] width 47 height 15
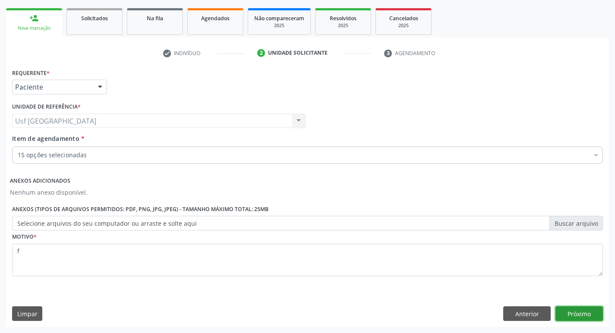
click at [572, 314] on button "Próximo" at bounding box center [578, 314] width 47 height 15
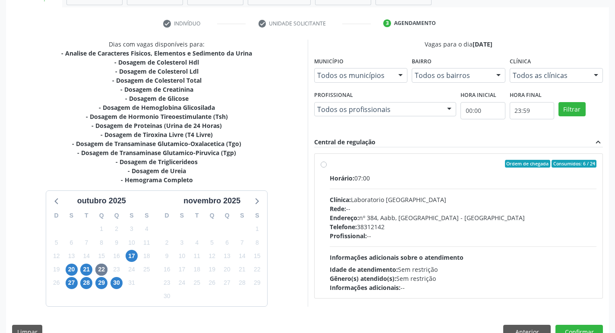
scroll to position [169, 0]
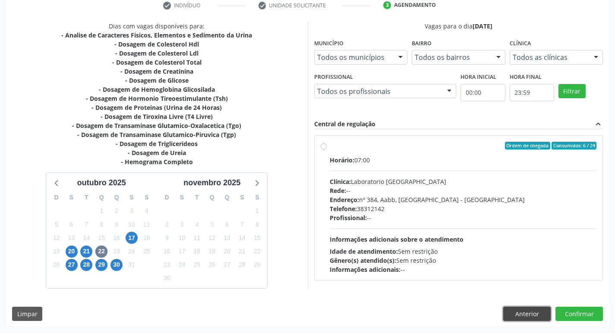
click at [521, 320] on button "Anterior" at bounding box center [526, 314] width 47 height 15
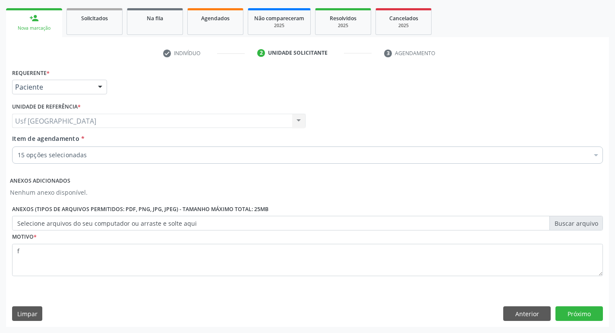
click at [18, 158] on input "Item de agendamento *" at bounding box center [18, 155] width 0 height 17
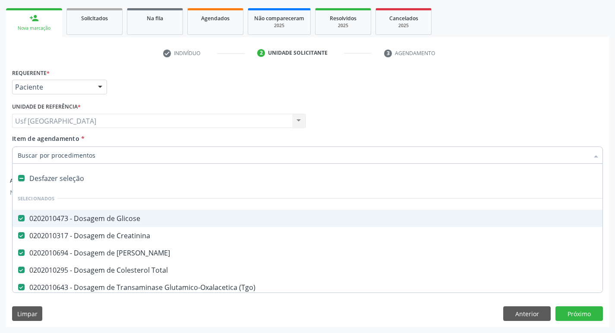
click at [426, 94] on div "Requerente * Paciente Profissional de Saúde Paciente Nenhum resultado encontrad…" at bounding box center [307, 83] width 595 height 34
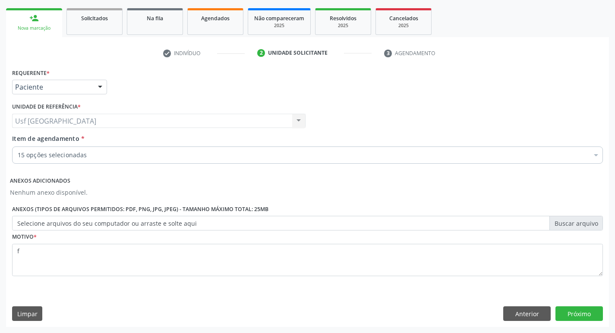
click at [188, 163] on div "15 opções selecionadas" at bounding box center [307, 155] width 590 height 17
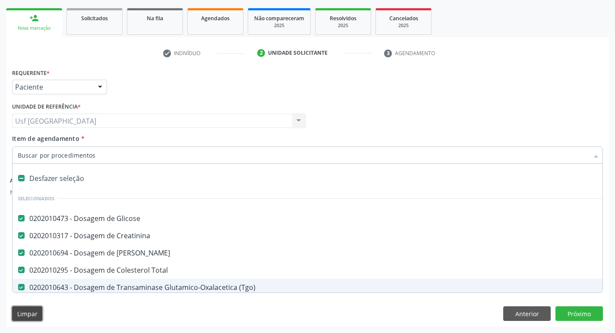
click at [33, 314] on button "Limpar" at bounding box center [27, 314] width 30 height 15
click at [54, 182] on div "Desfazer seleção" at bounding box center [354, 178] width 682 height 17
checkbox Glicose "false"
checkbox Ureia "false"
checkbox Total "false"
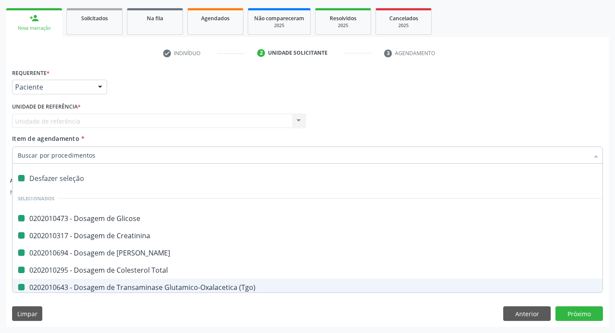
checkbox \(Tgo\) "false"
checkbox \(Tgp\) "false"
checkbox Triglicerideos "false"
checkbox Glicosilada "false"
checkbox Completo "false"
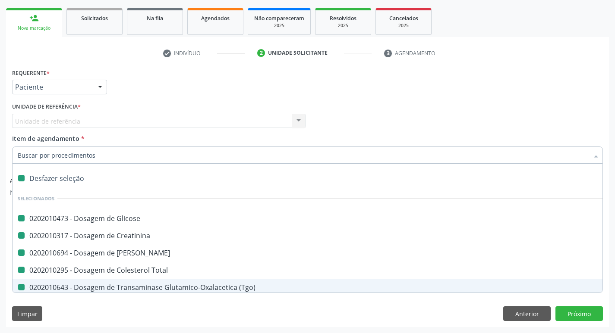
checkbox Hdl "false"
checkbox Ldl "false"
checkbox Urina "false"
checkbox Livre\) "false"
checkbox Horas\) "false"
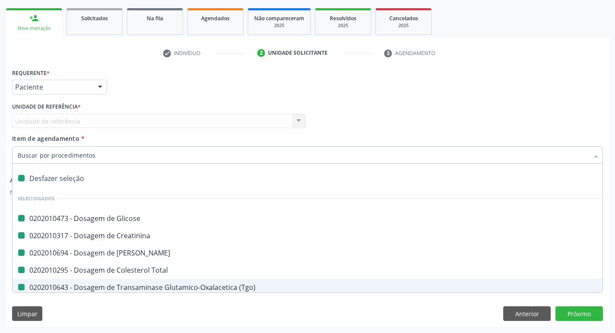
checkbox \(Tsh\) "false"
checkbox Creatinina "false"
click at [100, 151] on input "Item de agendamento *" at bounding box center [303, 155] width 571 height 17
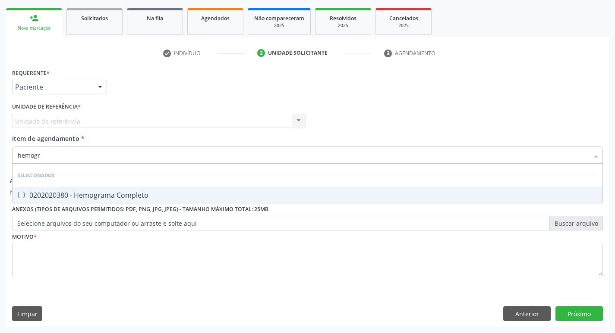
type input "hemogra"
click at [131, 193] on div "0202020380 - Hemograma Completo" at bounding box center [307, 195] width 579 height 7
checkbox Completo "true"
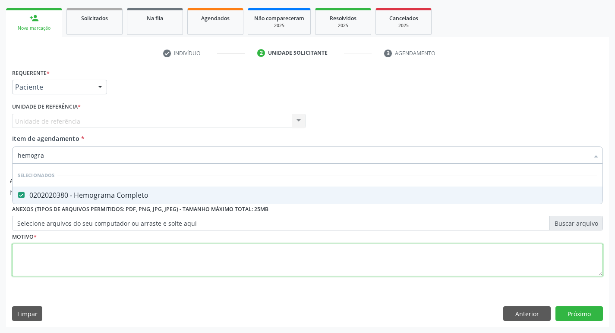
click at [104, 252] on div "Requerente * Paciente Profissional de Saúde Paciente Nenhum resultado encontrad…" at bounding box center [307, 177] width 590 height 222
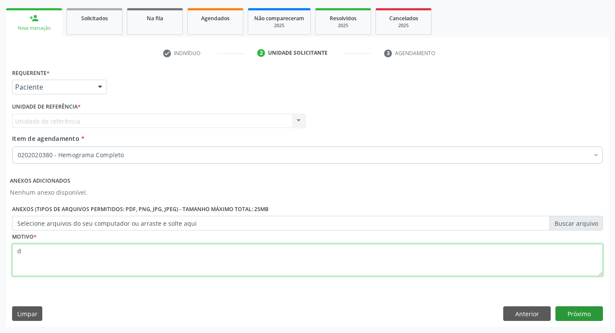
type textarea "d"
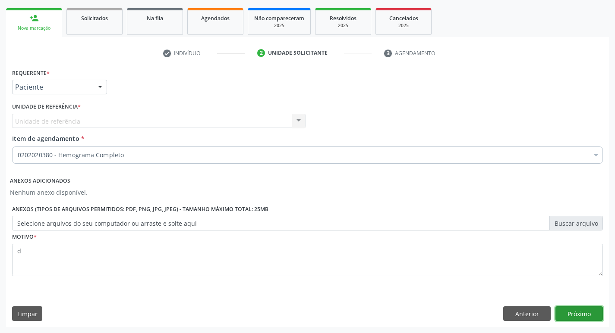
click at [584, 309] on button "Próximo" at bounding box center [578, 314] width 47 height 15
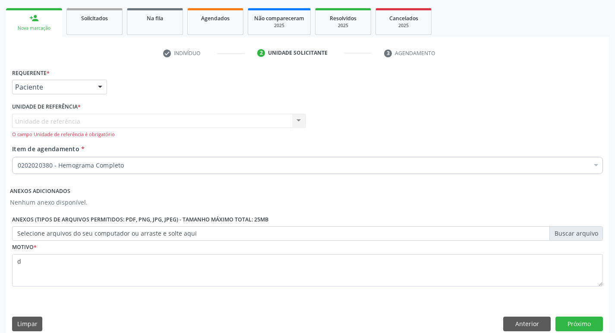
click at [137, 129] on div "Unidade de referência Usf Vila Bela Nenhum resultado encontrado para: " " Não h…" at bounding box center [158, 126] width 293 height 25
click at [137, 127] on div "Unidade de referência Usf Vila Bela Nenhum resultado encontrado para: " " Não h…" at bounding box center [158, 126] width 293 height 25
click at [143, 122] on div "Unidade de referência Usf Vila Bela Nenhum resultado encontrado para: " " Não h…" at bounding box center [158, 126] width 293 height 25
click at [294, 120] on div "Unidade de referência Usf Vila Bela Nenhum resultado encontrado para: " " Não h…" at bounding box center [158, 126] width 293 height 25
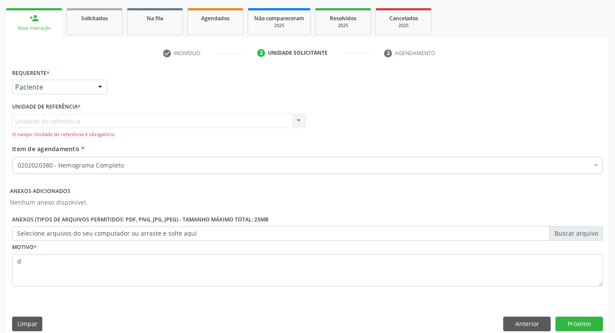
click at [291, 120] on div "Unidade de referência Usf Vila Bela Nenhum resultado encontrado para: " " Não h…" at bounding box center [158, 126] width 293 height 25
click at [306, 125] on div "Unidade de referência * Unidade de referência Usf Vila Bela Nenhum resultado en…" at bounding box center [159, 122] width 298 height 44
click at [266, 119] on div "Unidade de referência Usf Vila Bela Nenhum resultado encontrado para: " " Não h…" at bounding box center [158, 126] width 293 height 25
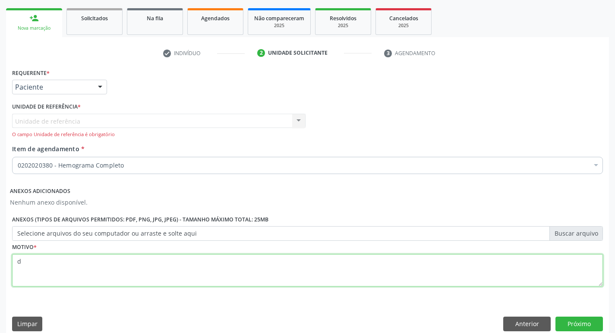
click at [76, 268] on textarea "d" at bounding box center [307, 270] width 590 height 33
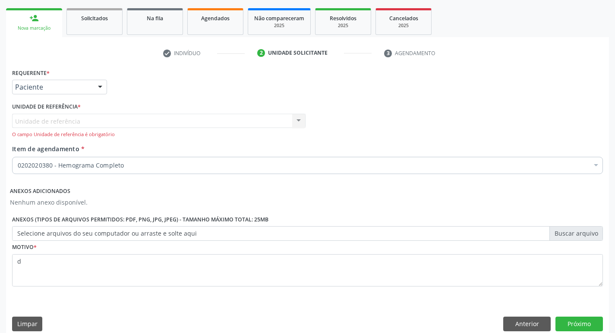
click at [141, 119] on div "Unidade de referência Usf Vila Bela Nenhum resultado encontrado para: " " Não h…" at bounding box center [158, 126] width 293 height 25
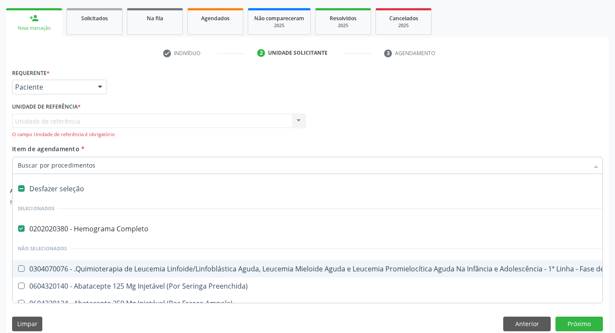
click at [205, 105] on div "Unidade de referência * Unidade de referência Usf Vila Bela Nenhum resultado en…" at bounding box center [158, 119] width 293 height 38
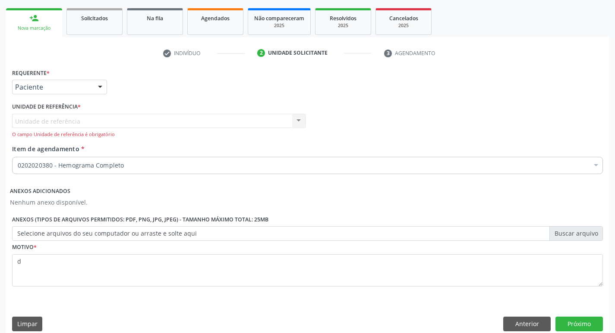
click at [210, 135] on div "O campo Unidade de referência é obrigatório" at bounding box center [158, 134] width 293 height 7
click at [302, 115] on div "Unidade de referência Usf Vila Bela Nenhum resultado encontrado para: " " Não h…" at bounding box center [158, 126] width 293 height 25
click at [8, 324] on div "Requerente * Paciente Profissional de Saúde Paciente Nenhum resultado encontrad…" at bounding box center [307, 201] width 602 height 271
click at [23, 320] on button "Limpar" at bounding box center [27, 324] width 30 height 15
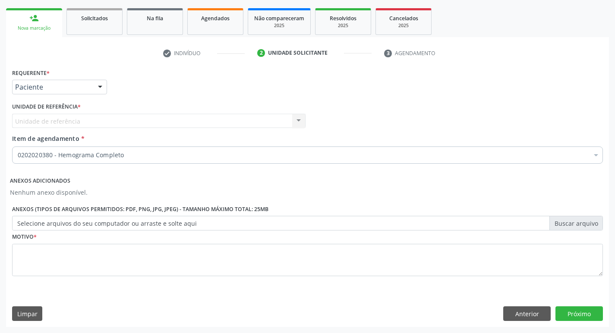
click at [168, 122] on div "Unidade de referência Usf Vila Bela Nenhum resultado encontrado para: " " Não h…" at bounding box center [158, 121] width 293 height 15
click at [535, 313] on button "Anterior" at bounding box center [526, 314] width 47 height 15
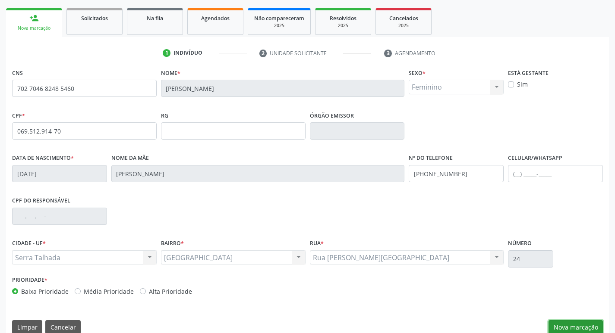
click at [565, 321] on button "Nova marcação" at bounding box center [575, 327] width 54 height 15
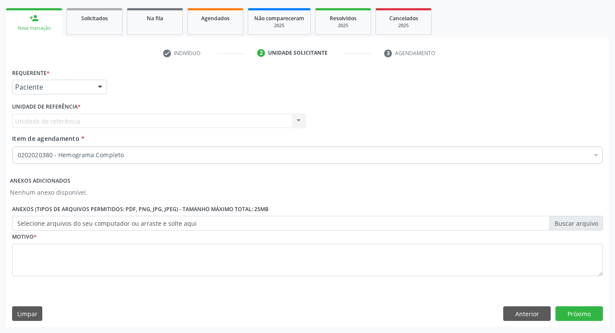
click at [304, 124] on div "Unidade de referência Usf Vila Bela Nenhum resultado encontrado para: " " Não h…" at bounding box center [158, 121] width 293 height 15
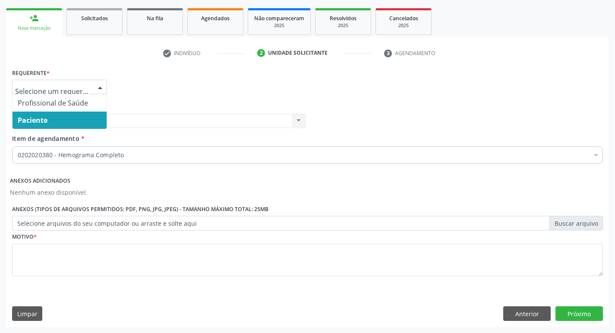
click at [80, 82] on div at bounding box center [59, 87] width 95 height 15
click at [83, 122] on span "Paciente" at bounding box center [60, 120] width 94 height 17
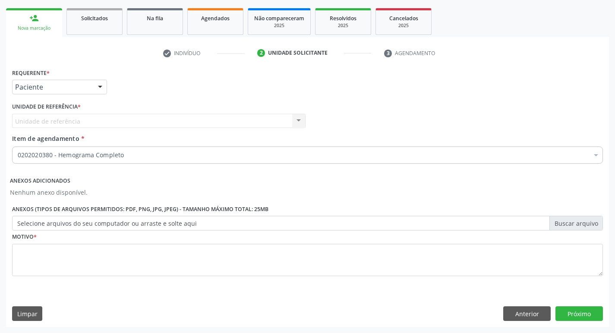
click at [182, 125] on div "Unidade de referência Usf Vila Bela Nenhum resultado encontrado para: " " Não h…" at bounding box center [158, 121] width 293 height 15
